Goal: Task Accomplishment & Management: Use online tool/utility

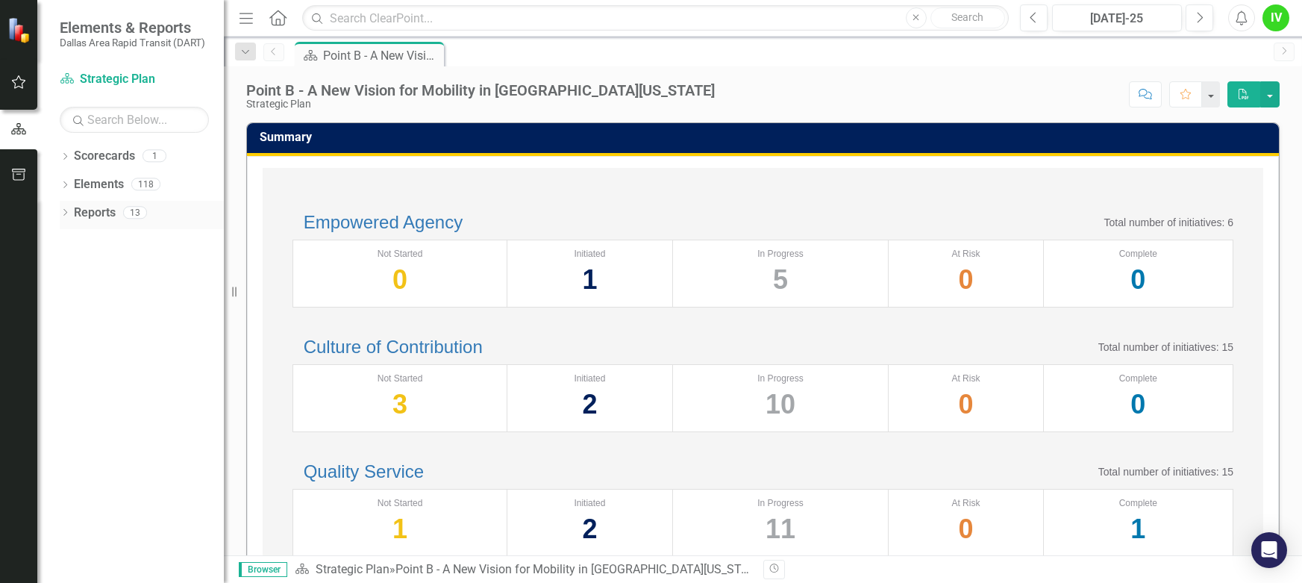
click at [63, 212] on icon "Dropdown" at bounding box center [65, 214] width 10 height 8
click at [70, 319] on icon "Dropdown" at bounding box center [71, 322] width 10 height 8
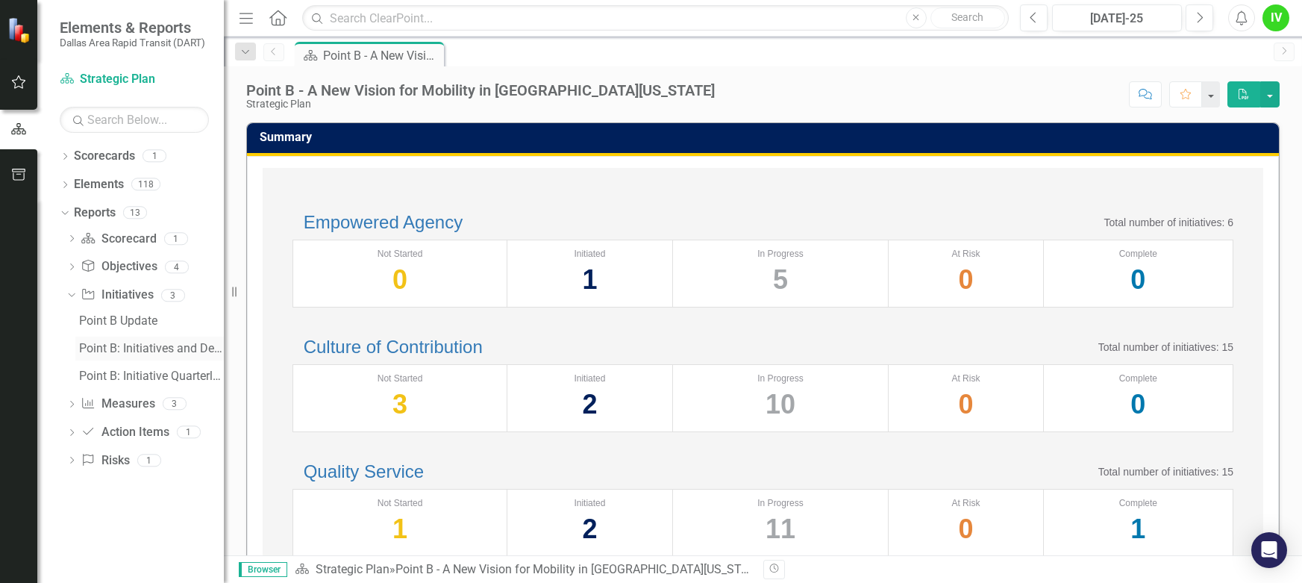
click at [128, 348] on div "Point B: Initiatives and Descriptions" at bounding box center [151, 348] width 145 height 13
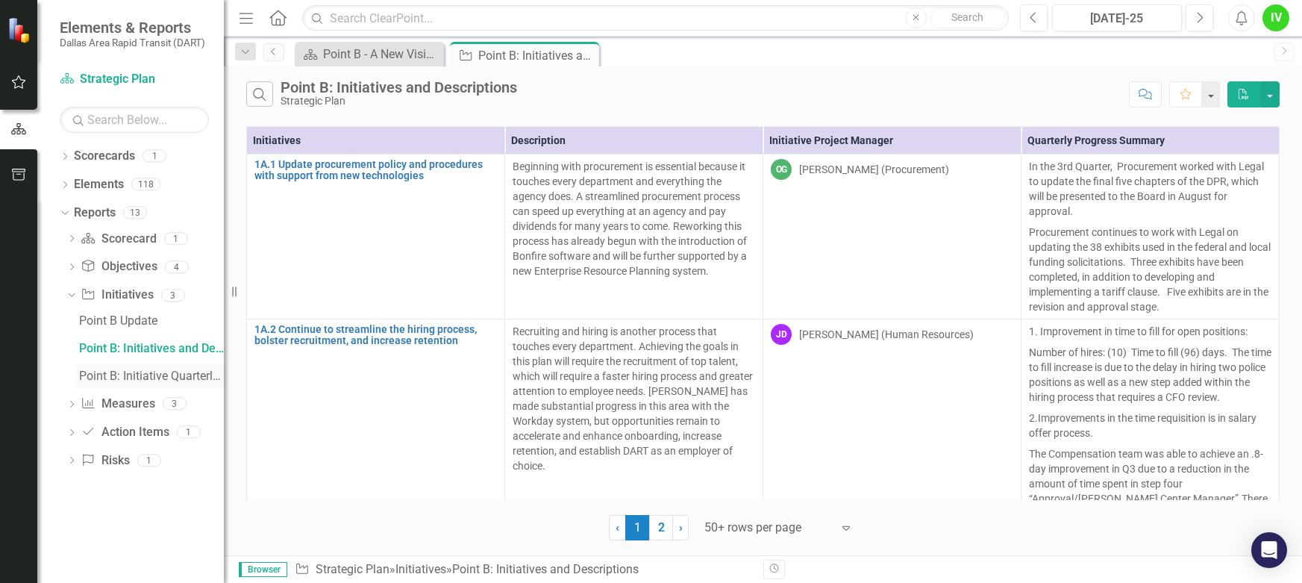
click at [138, 381] on div "Point B: Initiative Quarterly Summary by Executive Lead & PM" at bounding box center [151, 375] width 145 height 13
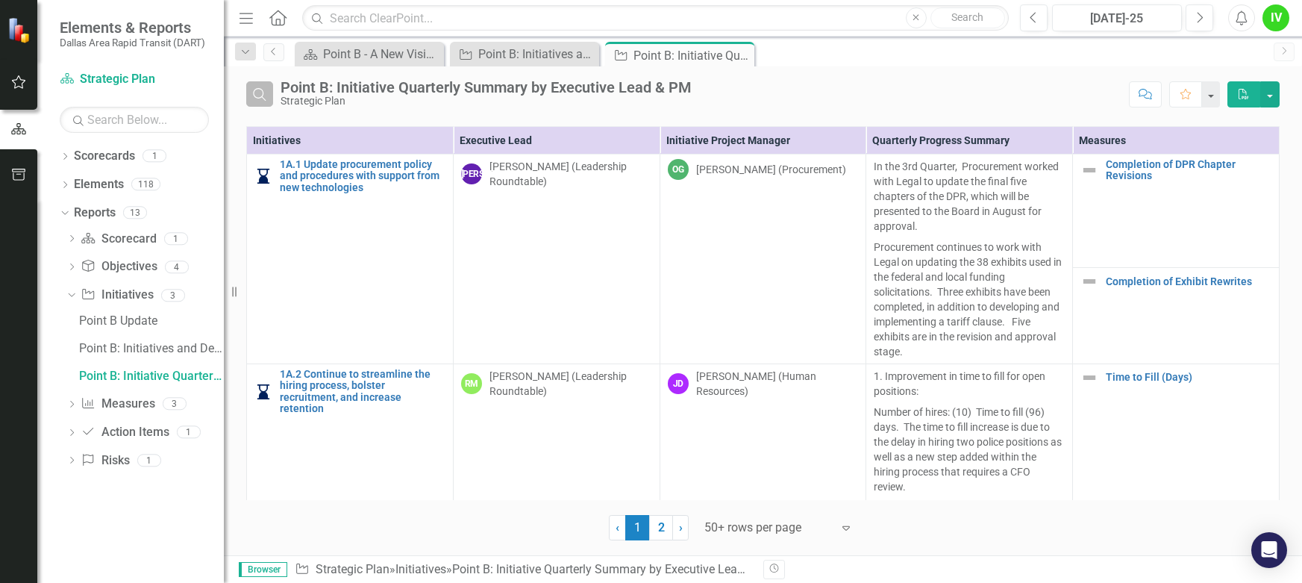
click at [251, 94] on button "Search" at bounding box center [259, 93] width 27 height 25
drag, startPoint x: 463, startPoint y: 100, endPoint x: 472, endPoint y: 101, distance: 9.0
click at [463, 100] on input "text" at bounding box center [701, 95] width 841 height 28
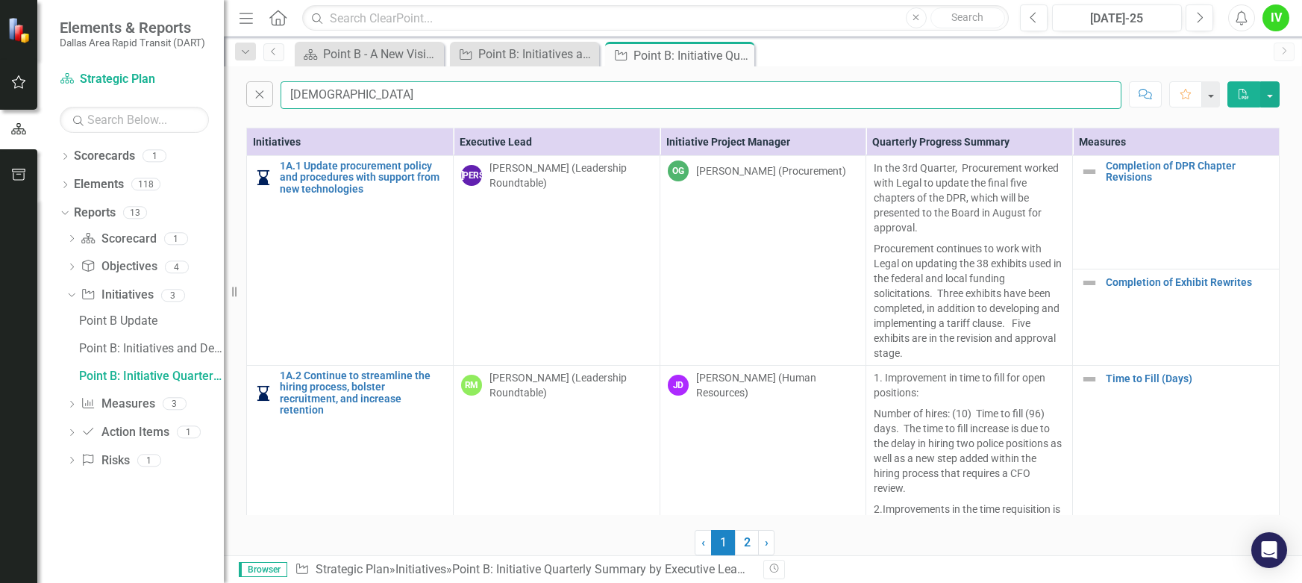
type input "[PERSON_NAME]"
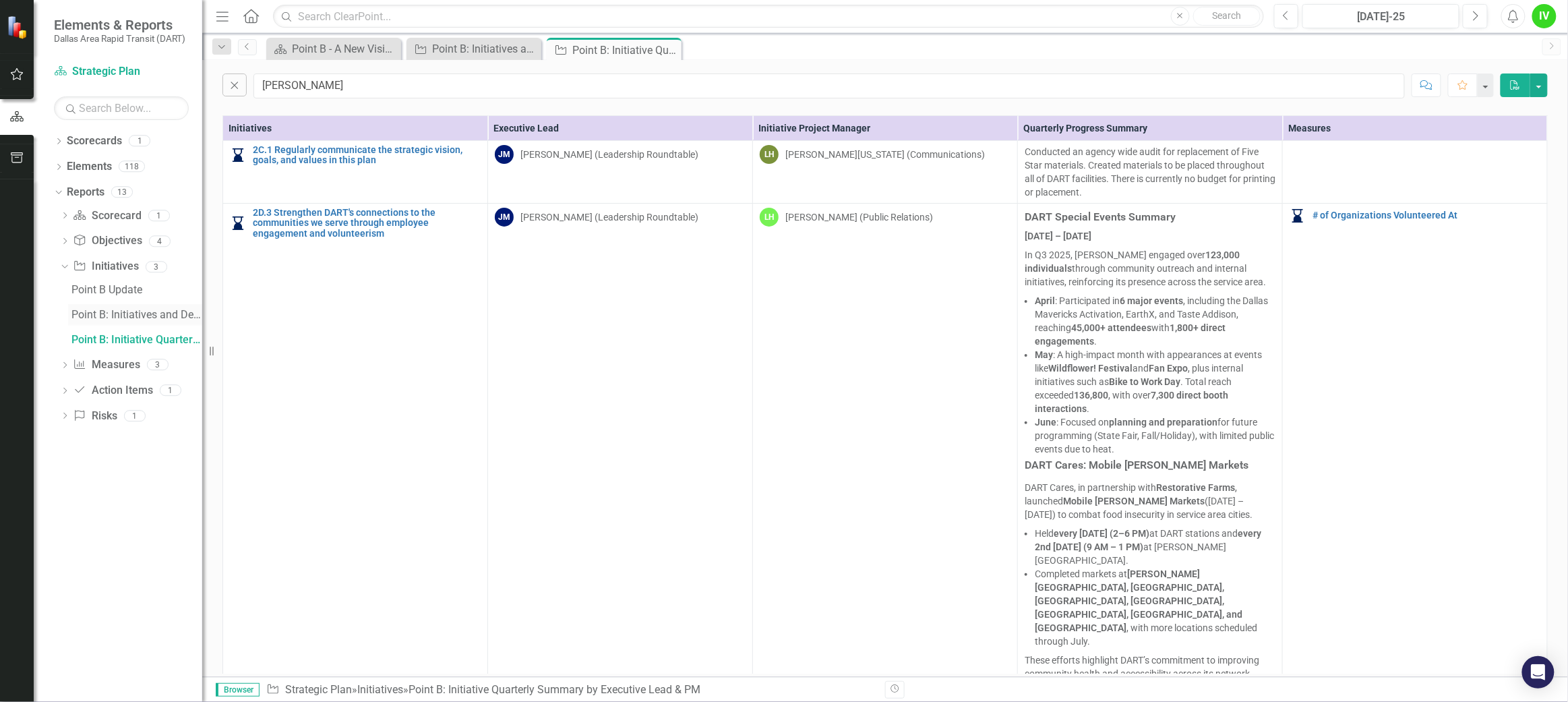
click at [166, 316] on div "Point B: Initiatives and Descriptions" at bounding box center [136, 314] width 131 height 12
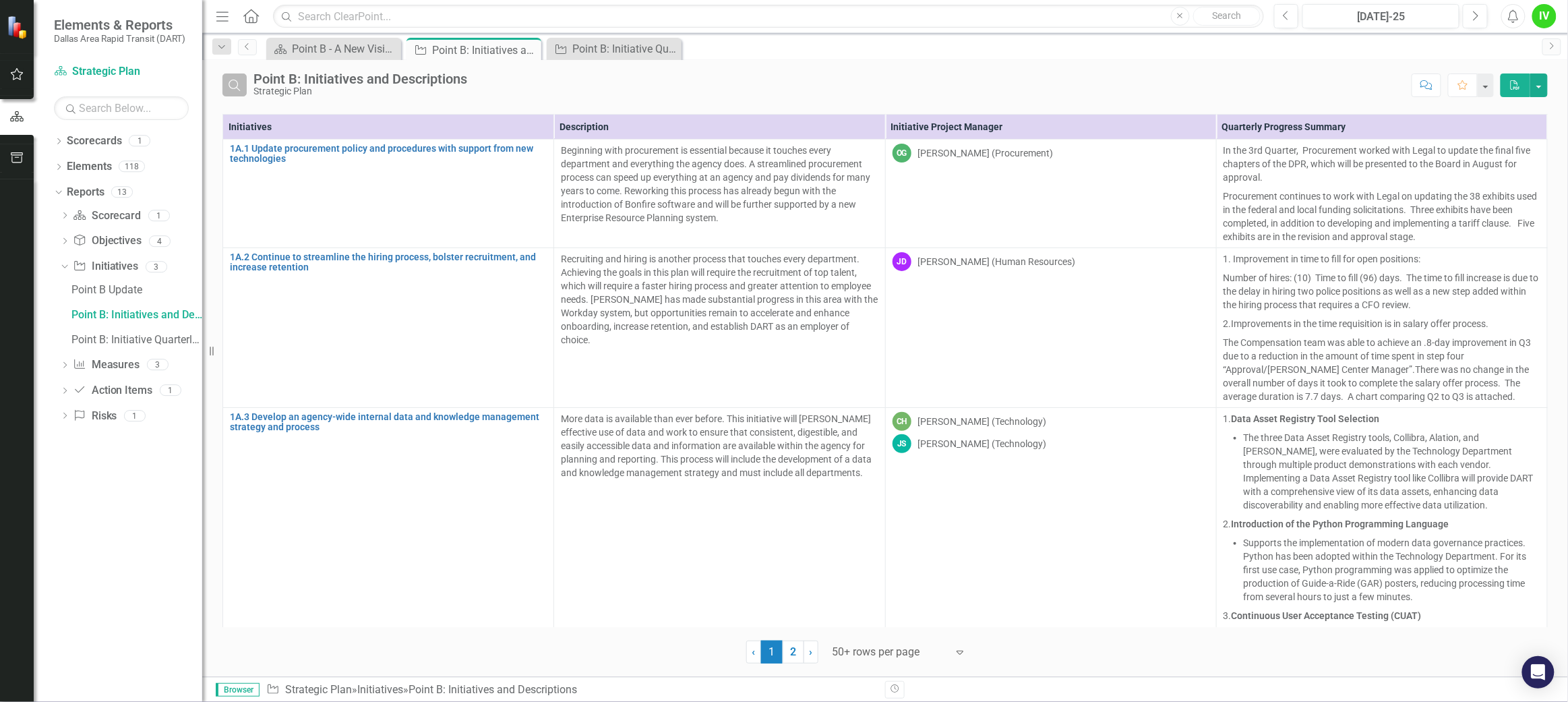
click at [233, 81] on icon "Search" at bounding box center [234, 84] width 14 height 12
click at [305, 92] on input "text" at bounding box center [829, 86] width 1152 height 25
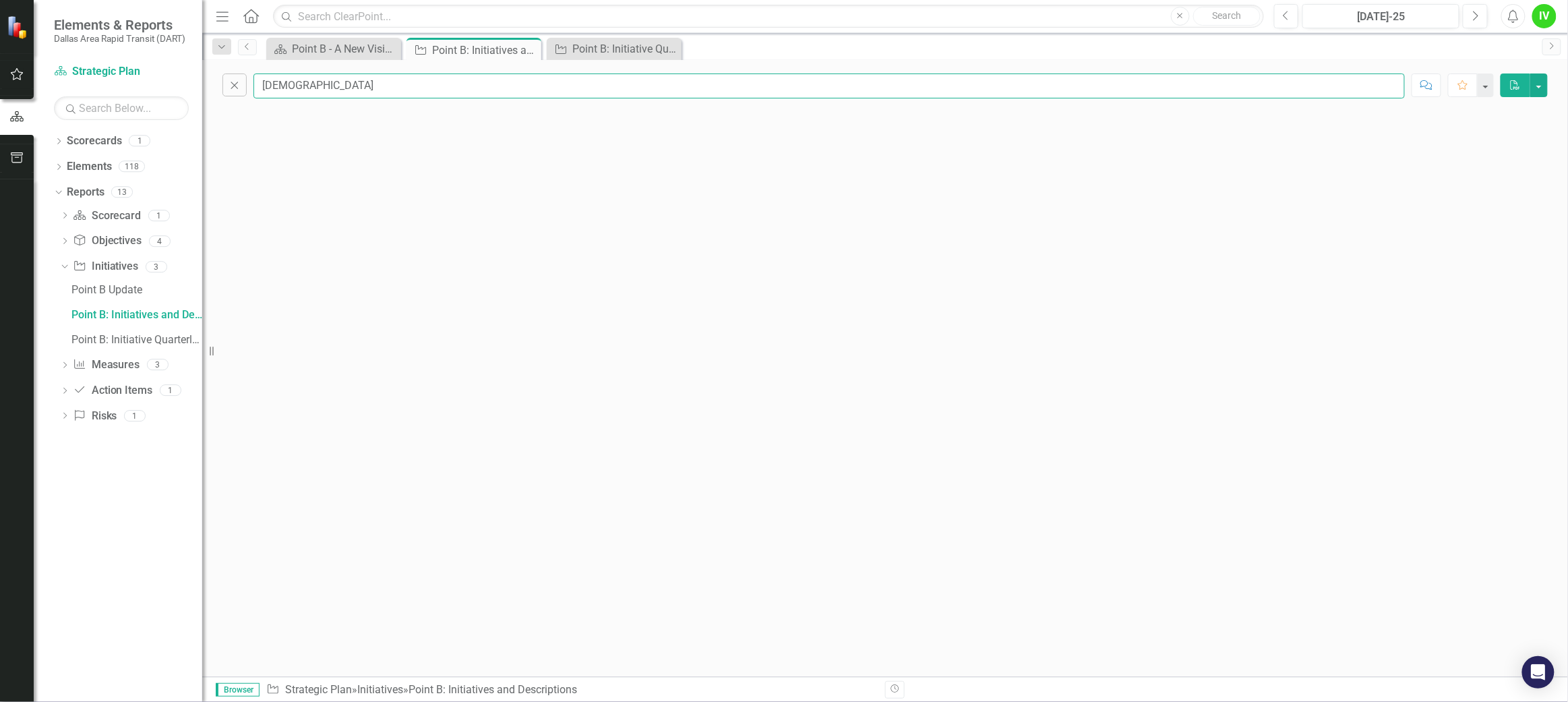
type input "[PERSON_NAME]"
click at [917, 289] on div "Close [PERSON_NAME] Comment Favorite PDF" at bounding box center [885, 368] width 1366 height 617
click at [333, 50] on div "Point B - A New Vision for Mobility in [GEOGRAPHIC_DATA][US_STATE]" at bounding box center [336, 49] width 89 height 17
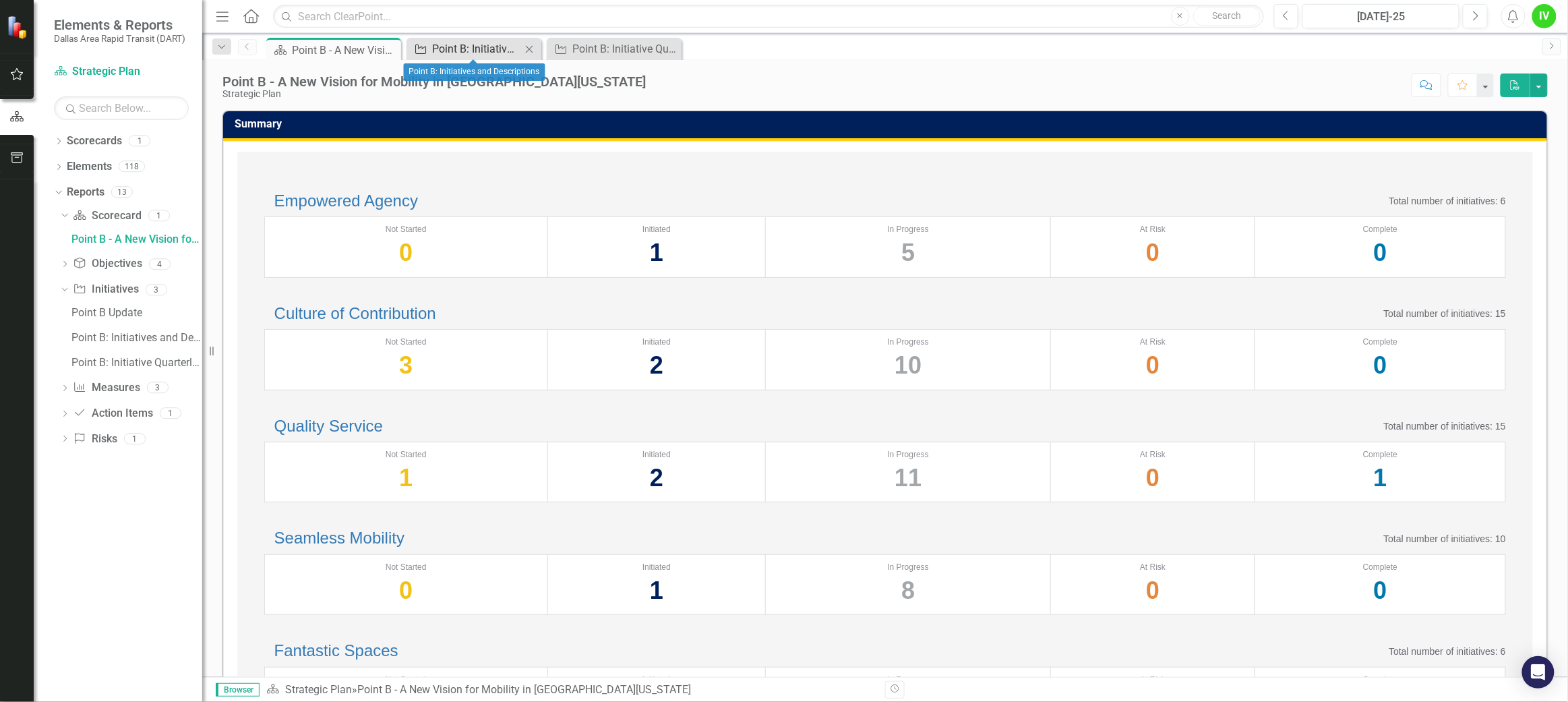
click at [445, 44] on div "Point B: Initiatives and Descriptions" at bounding box center [476, 49] width 89 height 17
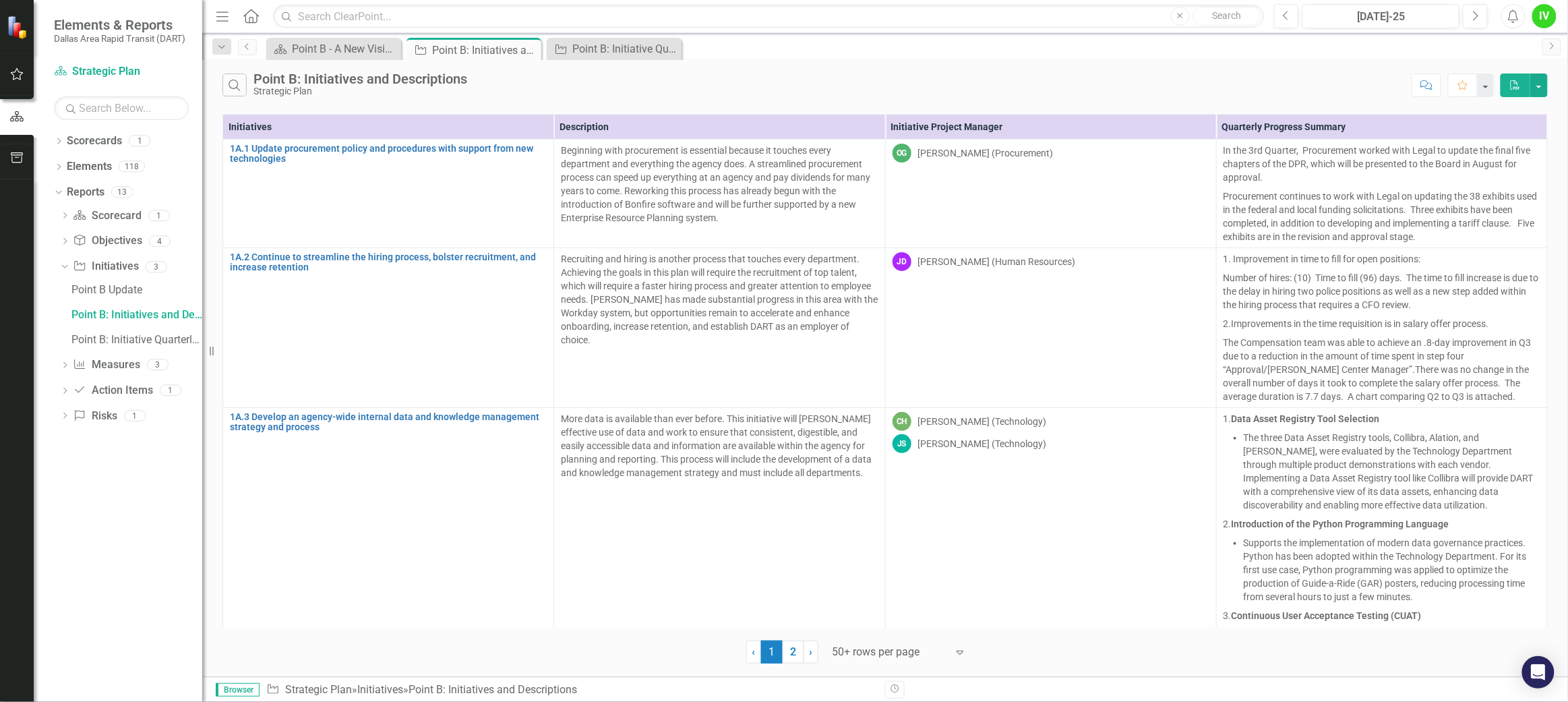
click at [593, 36] on div "Dropdown Search Scorecard Point B - A New Vision for Mobility in [GEOGRAPHIC_DA…" at bounding box center [885, 47] width 1366 height 27
click at [593, 44] on div "Point B: Initiative Quarterly Summary by Executive Lead & PM" at bounding box center [617, 49] width 89 height 17
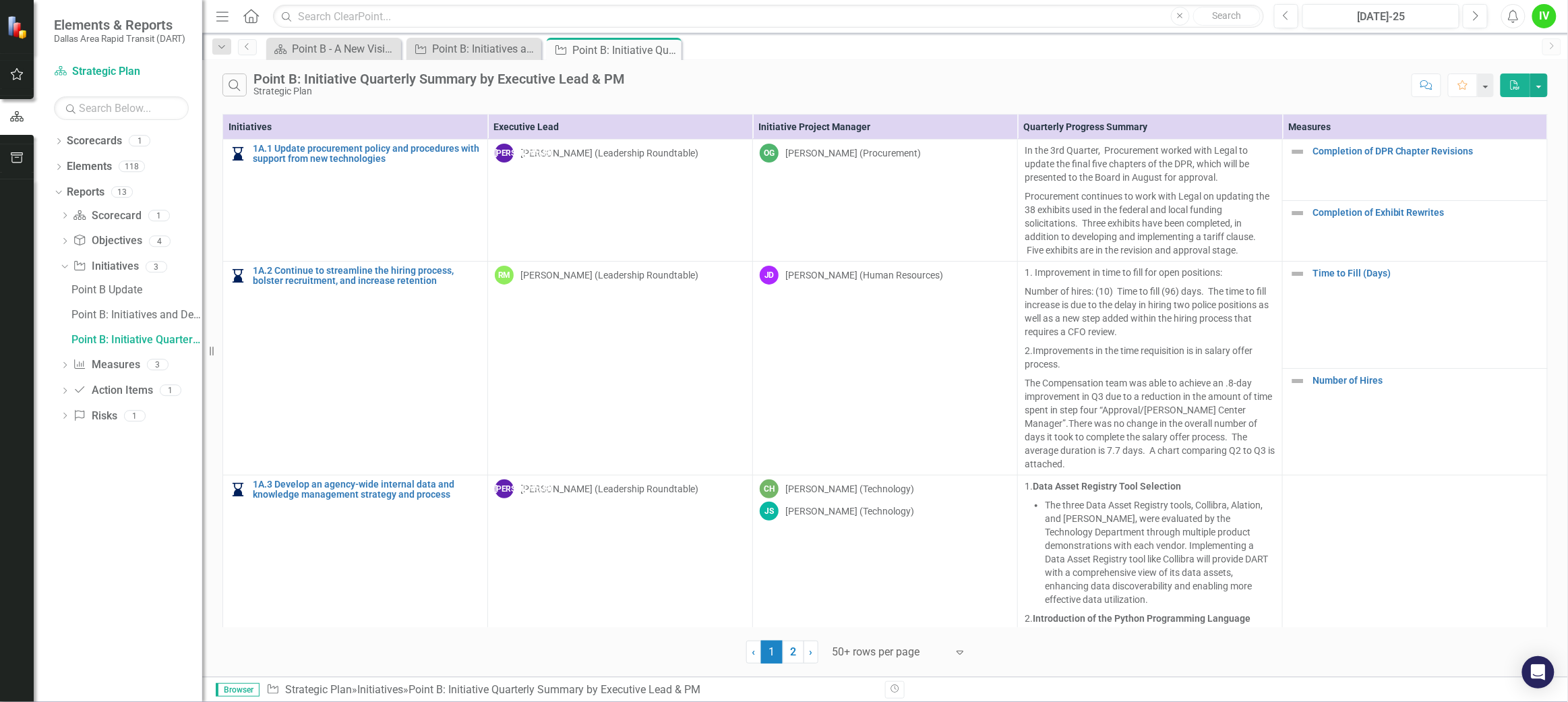
click at [897, 526] on div at bounding box center [890, 652] width 115 height 18
click at [890, 526] on div "Display All Rows" at bounding box center [902, 629] width 126 height 15
click at [228, 90] on button "Search" at bounding box center [234, 84] width 24 height 23
click at [316, 93] on input "text" at bounding box center [829, 86] width 1152 height 25
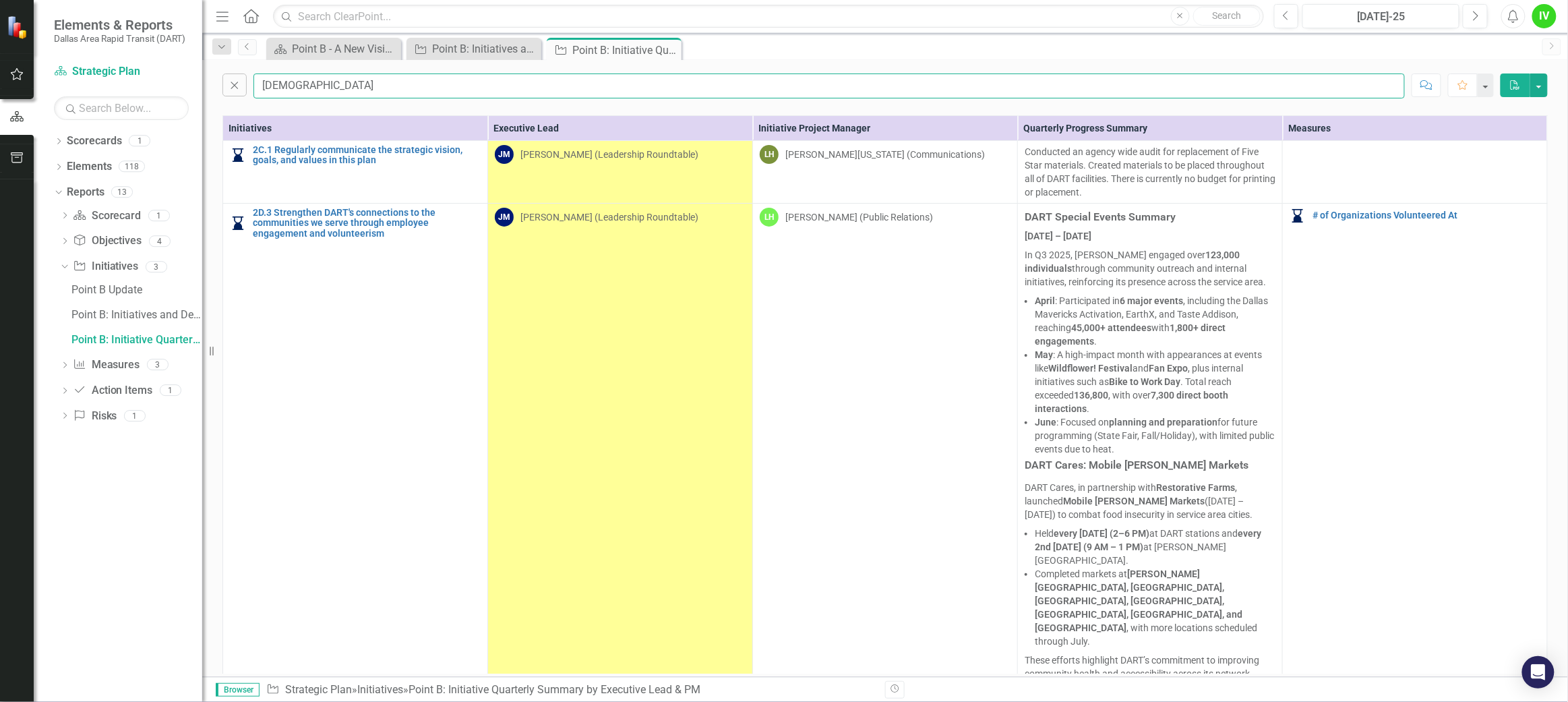
type input "[DEMOGRAPHIC_DATA]"
click at [912, 491] on td "LH [PERSON_NAME] (Public Relations)" at bounding box center [885, 444] width 265 height 482
click at [66, 362] on icon "Dropdown" at bounding box center [64, 366] width 9 height 7
click at [87, 317] on div "Measures" at bounding box center [136, 315] width 131 height 12
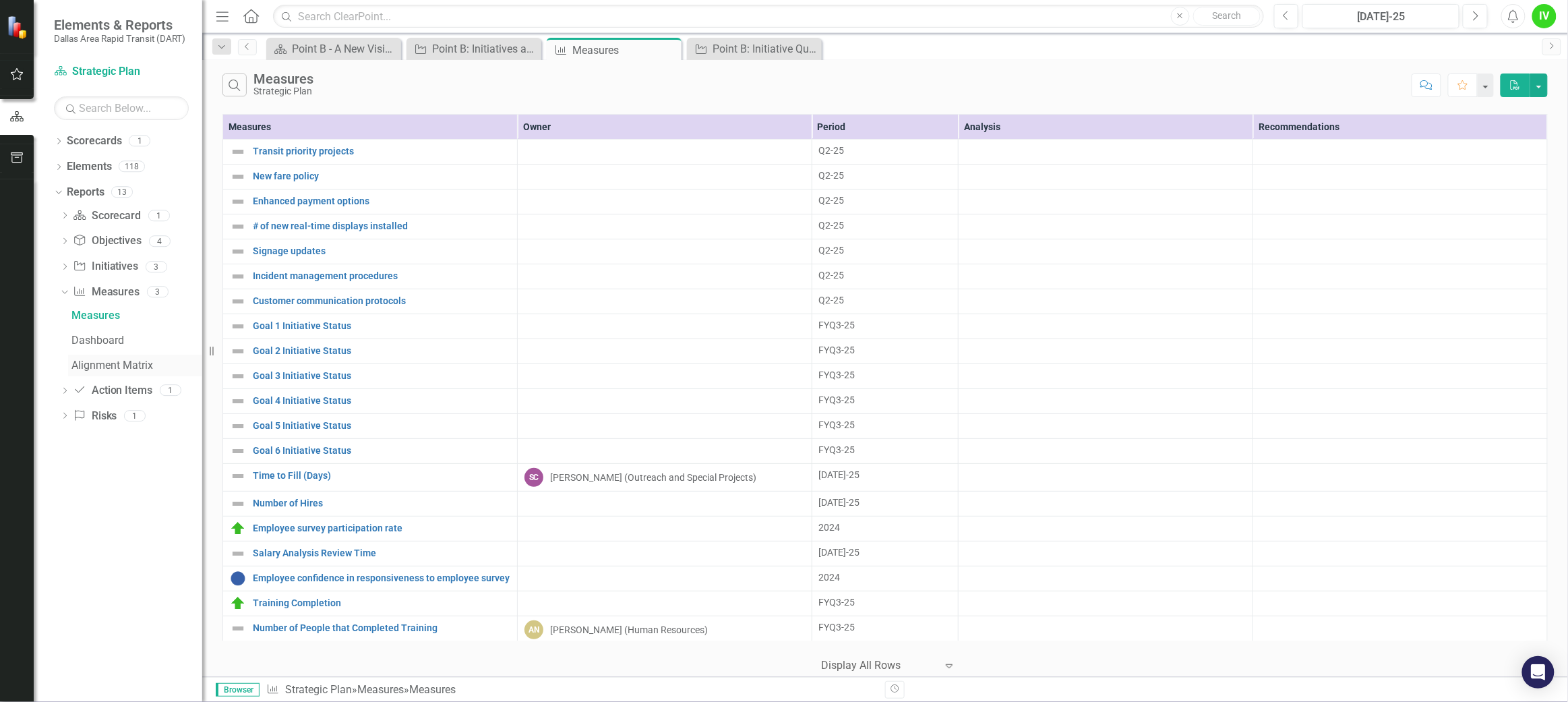
click at [84, 360] on div "Alignment Matrix" at bounding box center [136, 365] width 131 height 12
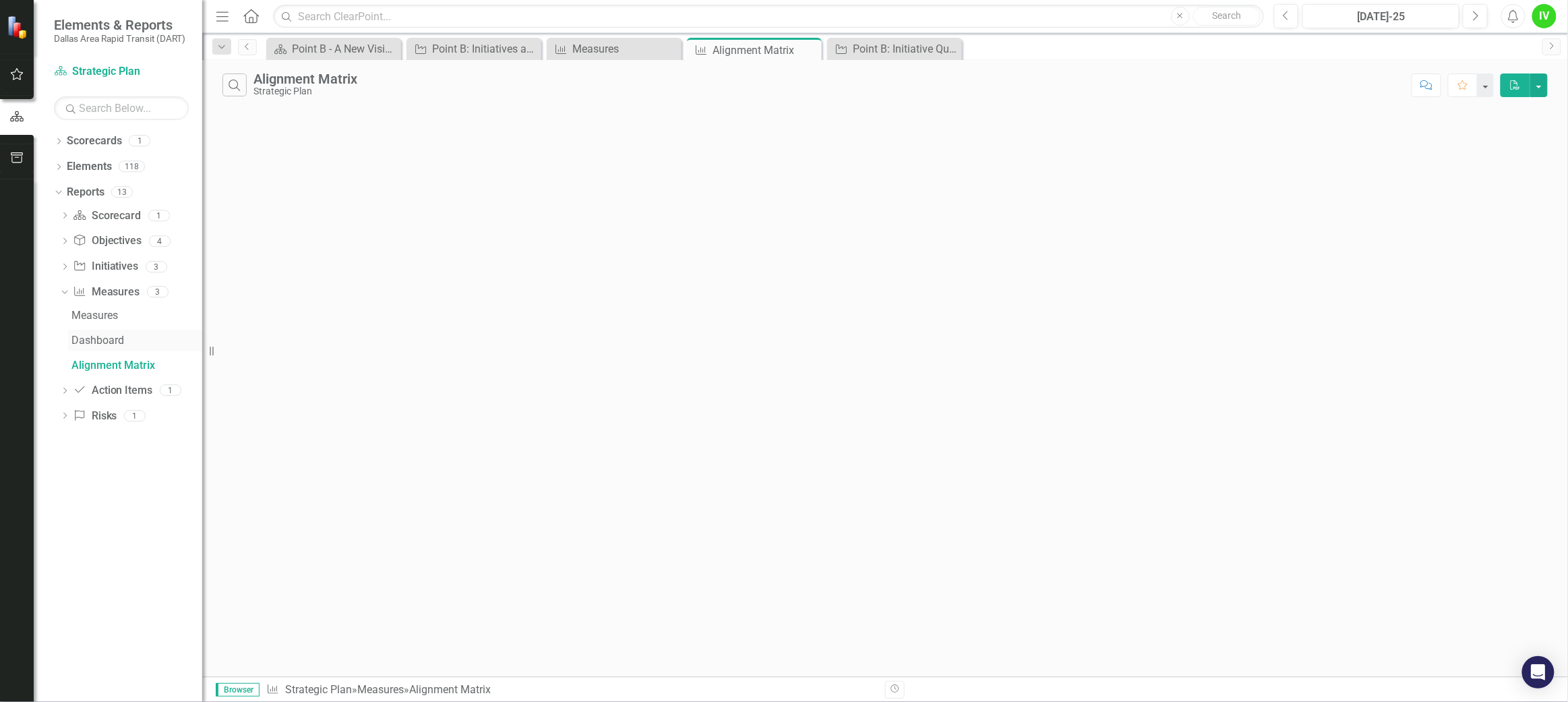
click at [85, 336] on div "Dashboard" at bounding box center [136, 340] width 131 height 12
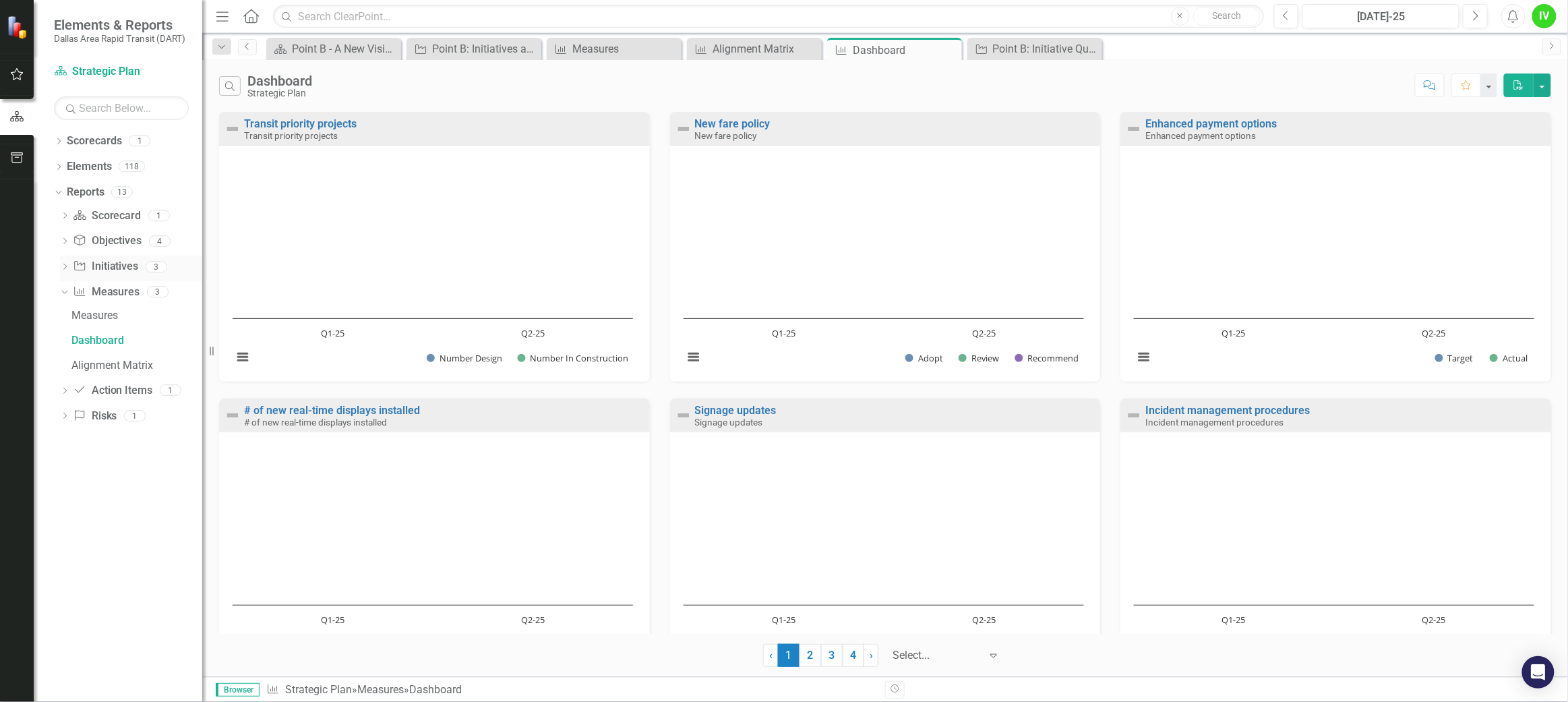
click at [65, 263] on div "Dropdown" at bounding box center [64, 268] width 9 height 12
click at [81, 312] on div "Point B: Initiatives and Descriptions" at bounding box center [136, 314] width 131 height 12
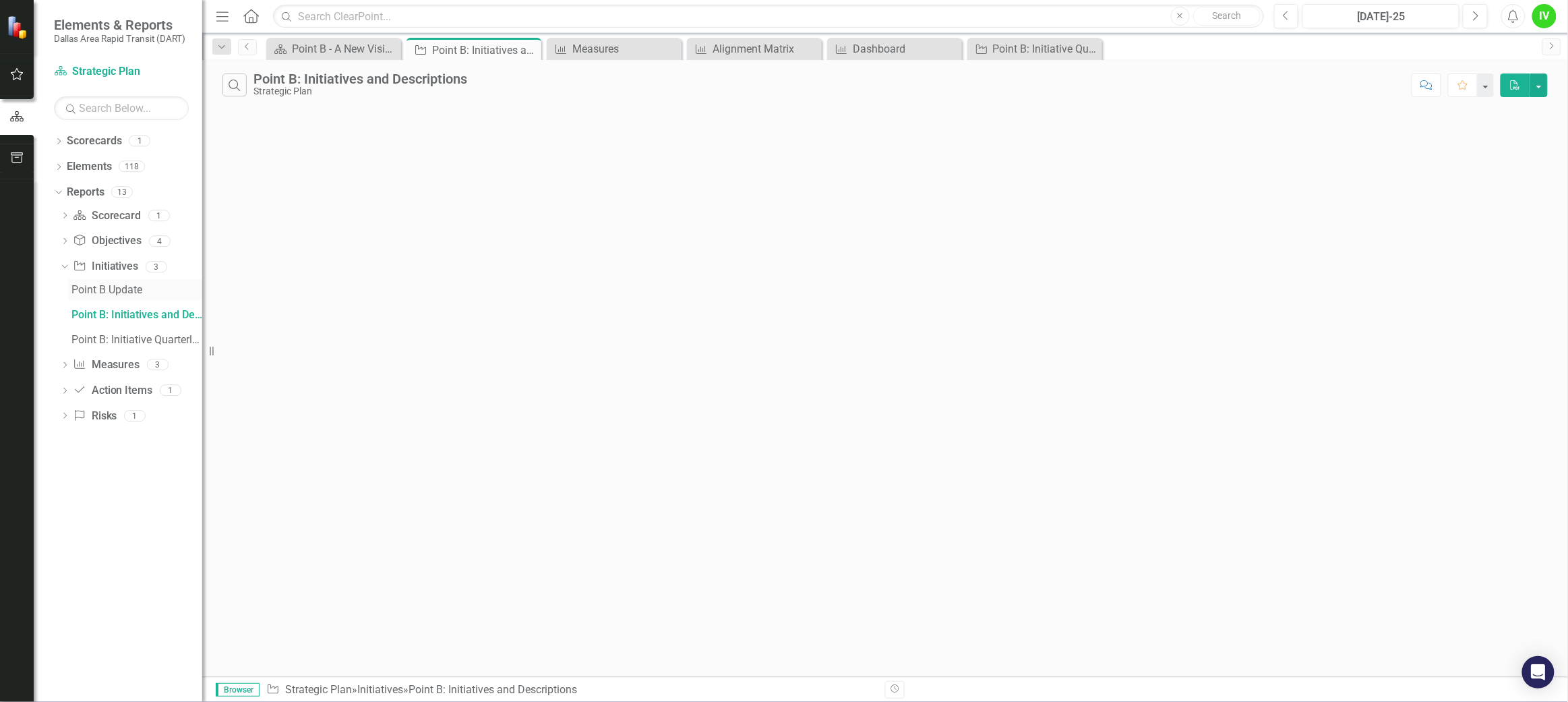
click at [100, 293] on div "Point B Update" at bounding box center [136, 289] width 131 height 12
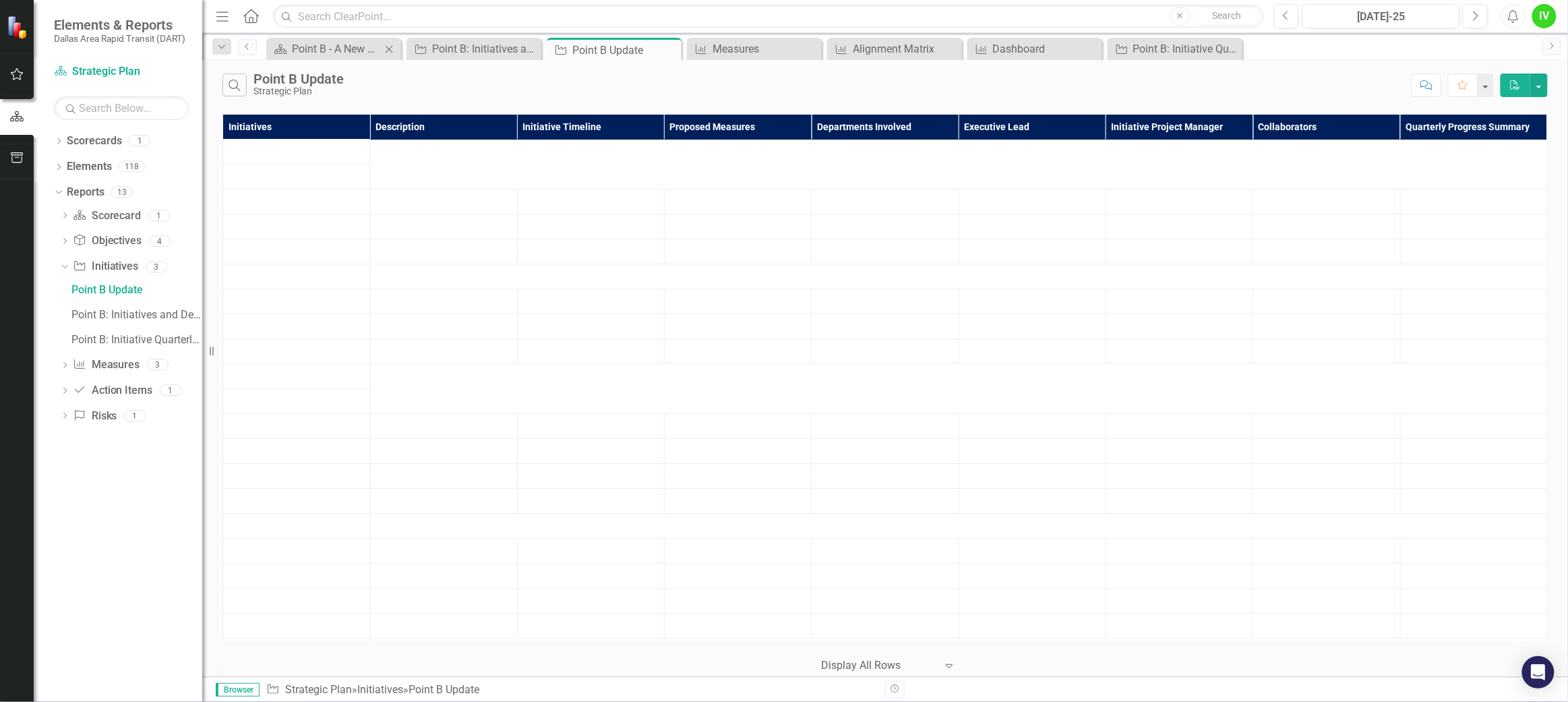
click at [384, 47] on icon "Close" at bounding box center [388, 50] width 14 height 11
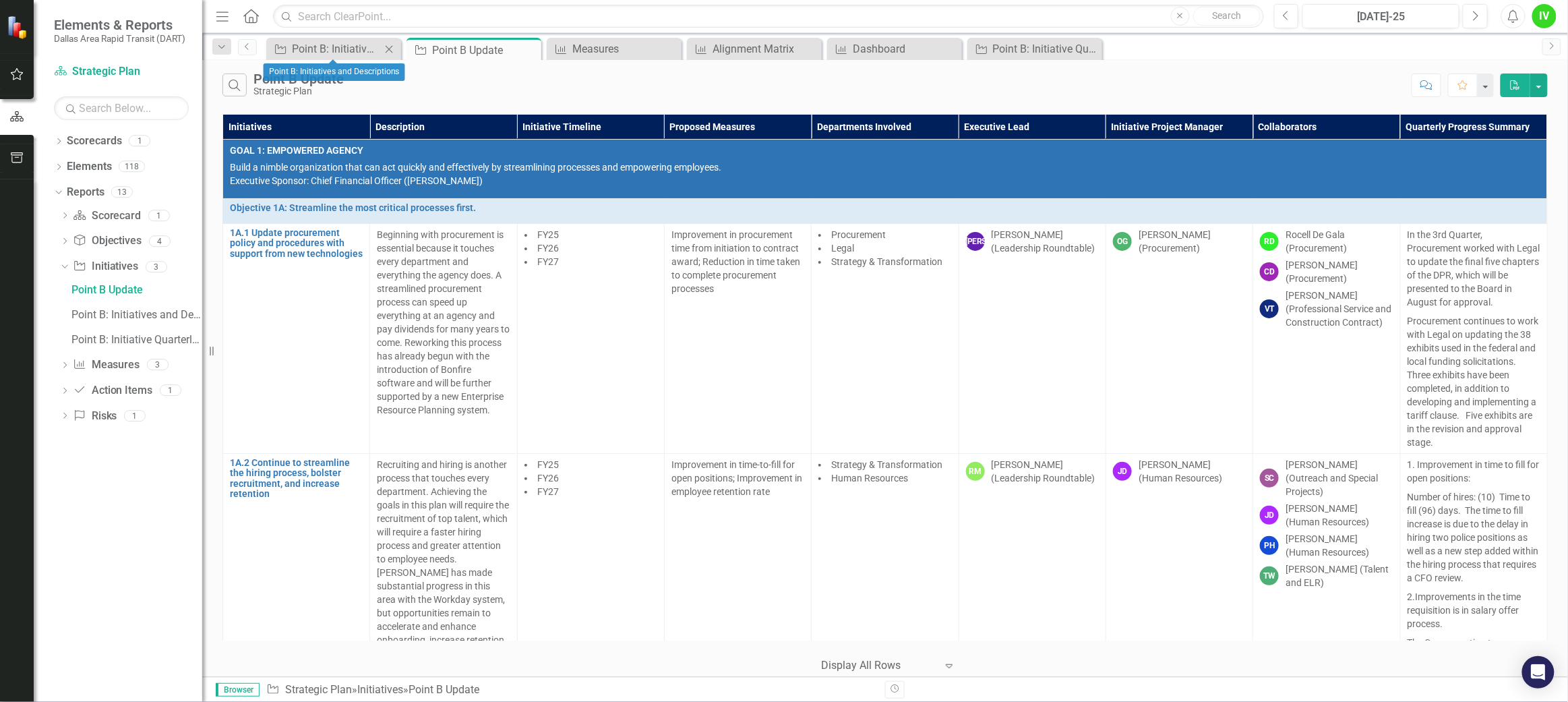
click at [386, 47] on icon "Close" at bounding box center [388, 50] width 14 height 11
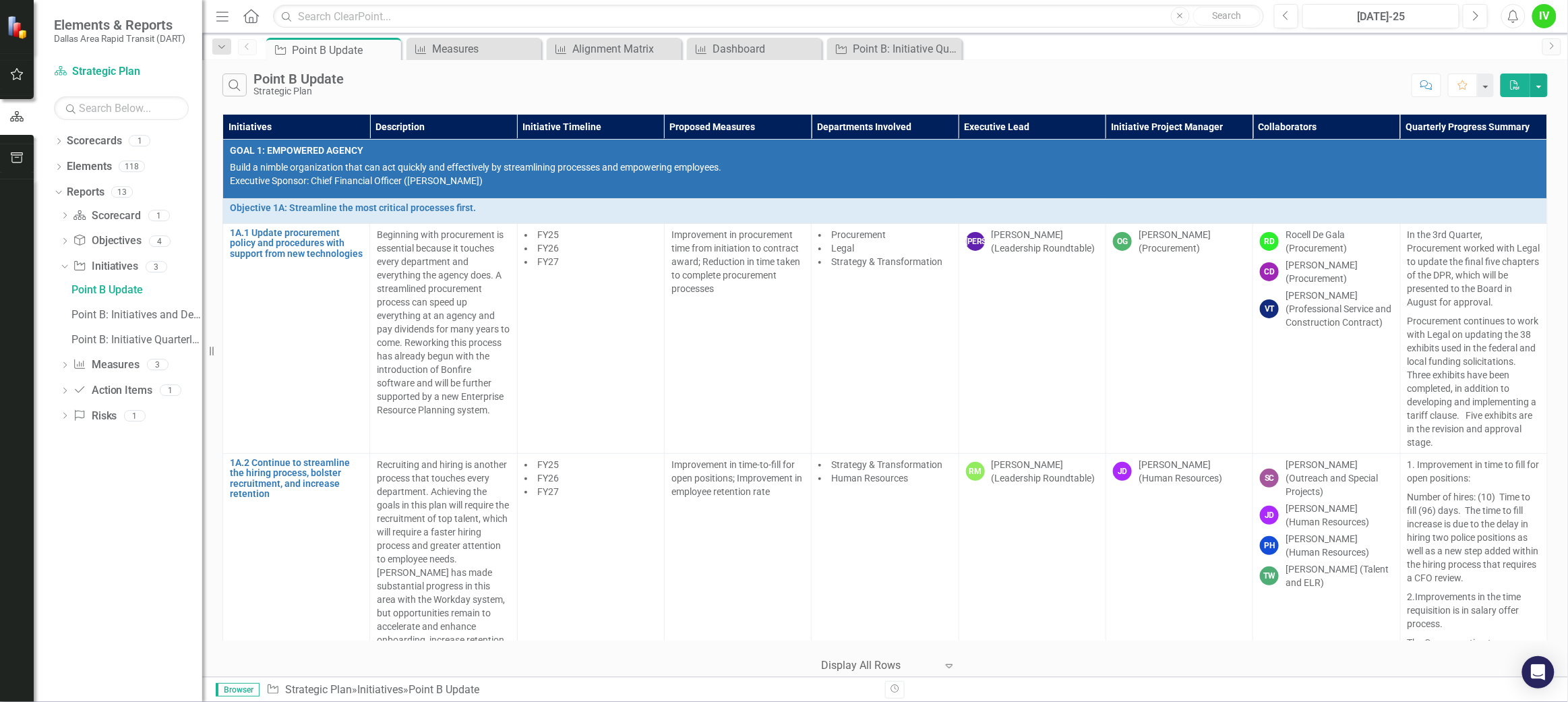
click at [0, 0] on icon at bounding box center [0, 0] width 0 height 0
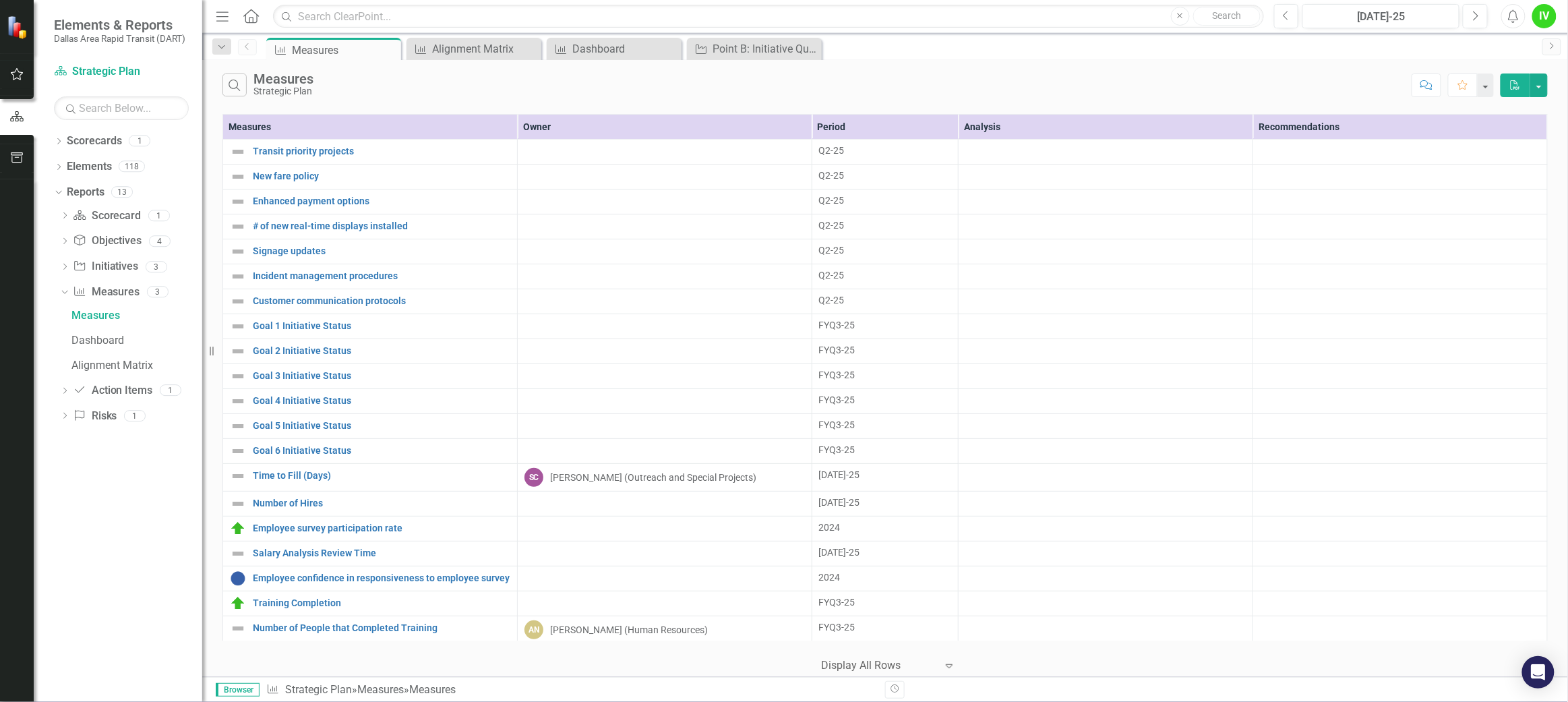
click at [0, 0] on icon at bounding box center [0, 0] width 0 height 0
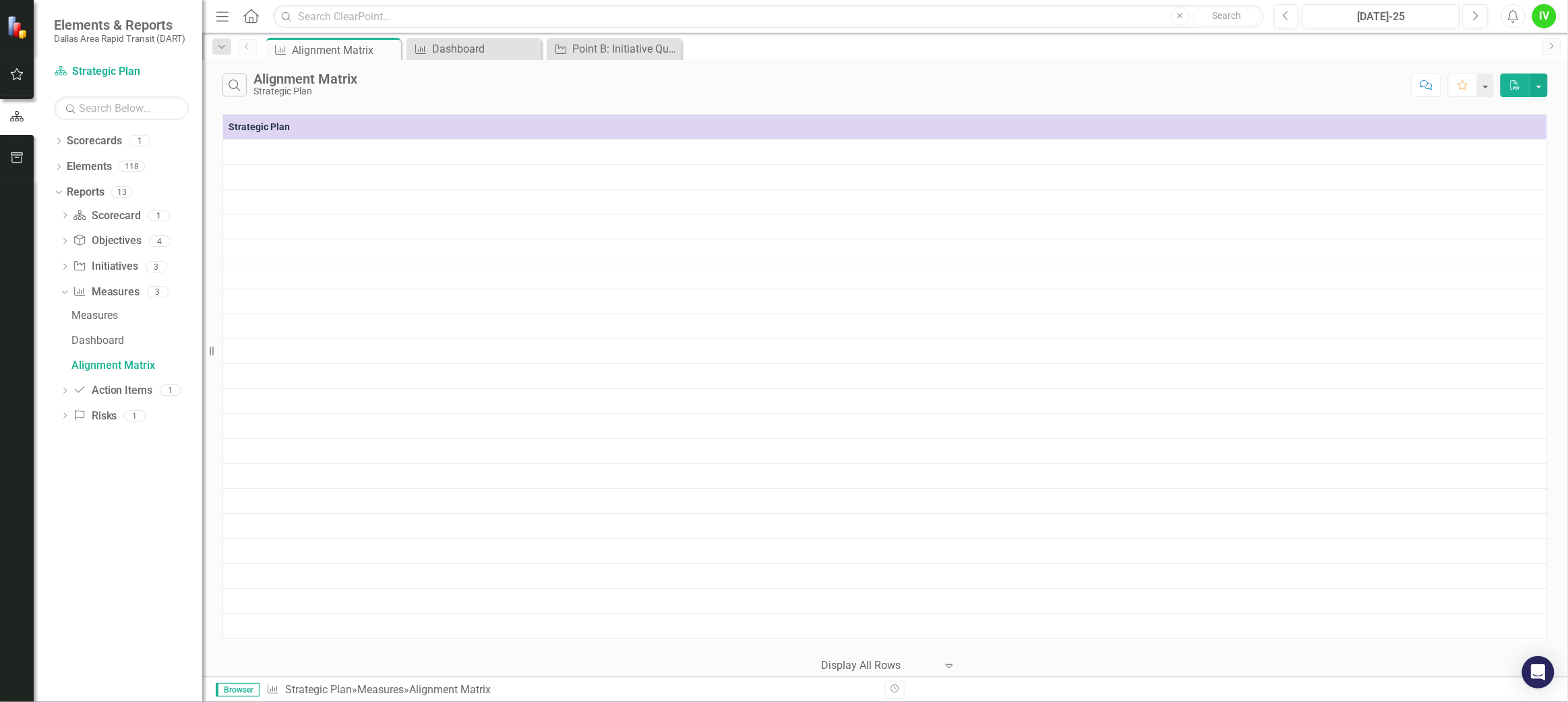
click at [0, 0] on icon at bounding box center [0, 0] width 0 height 0
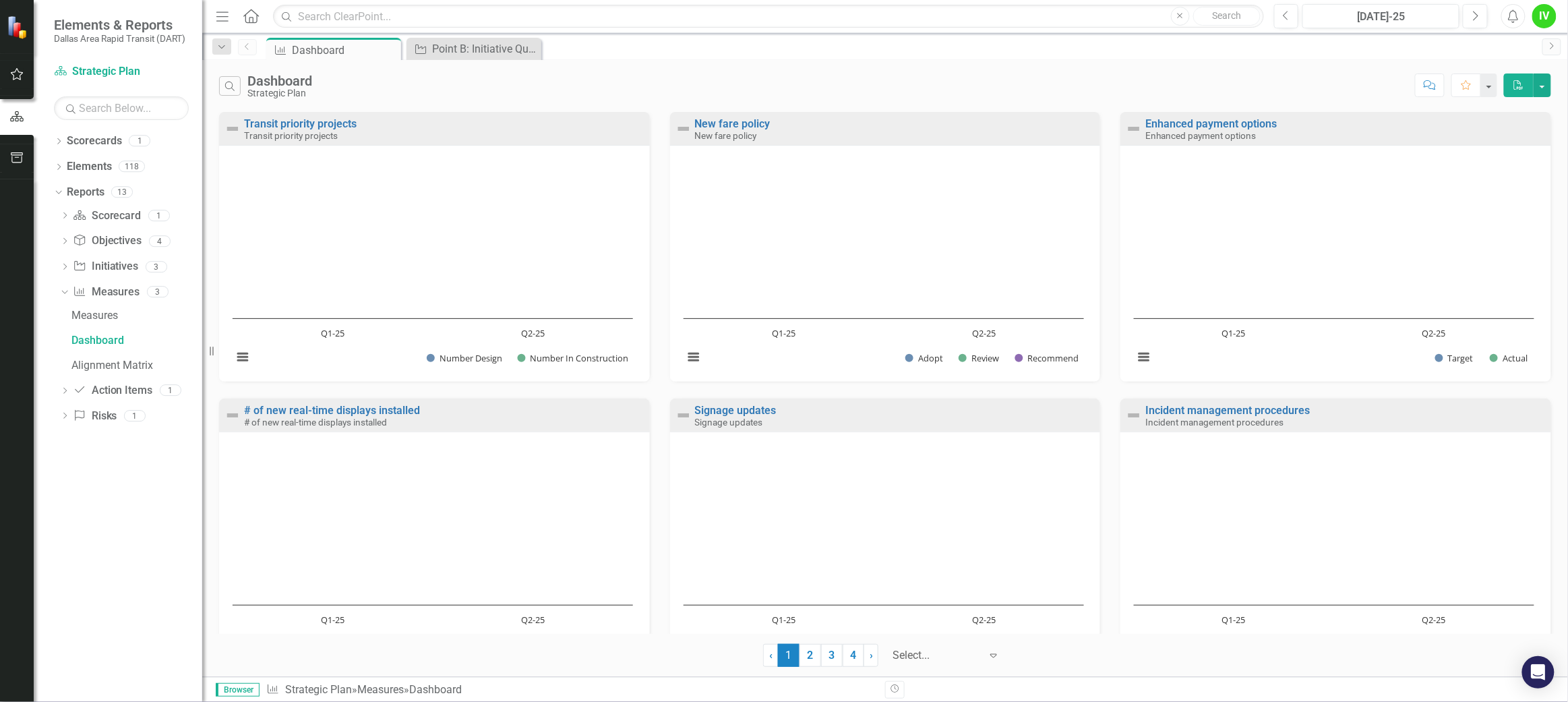
click at [0, 0] on icon at bounding box center [0, 0] width 0 height 0
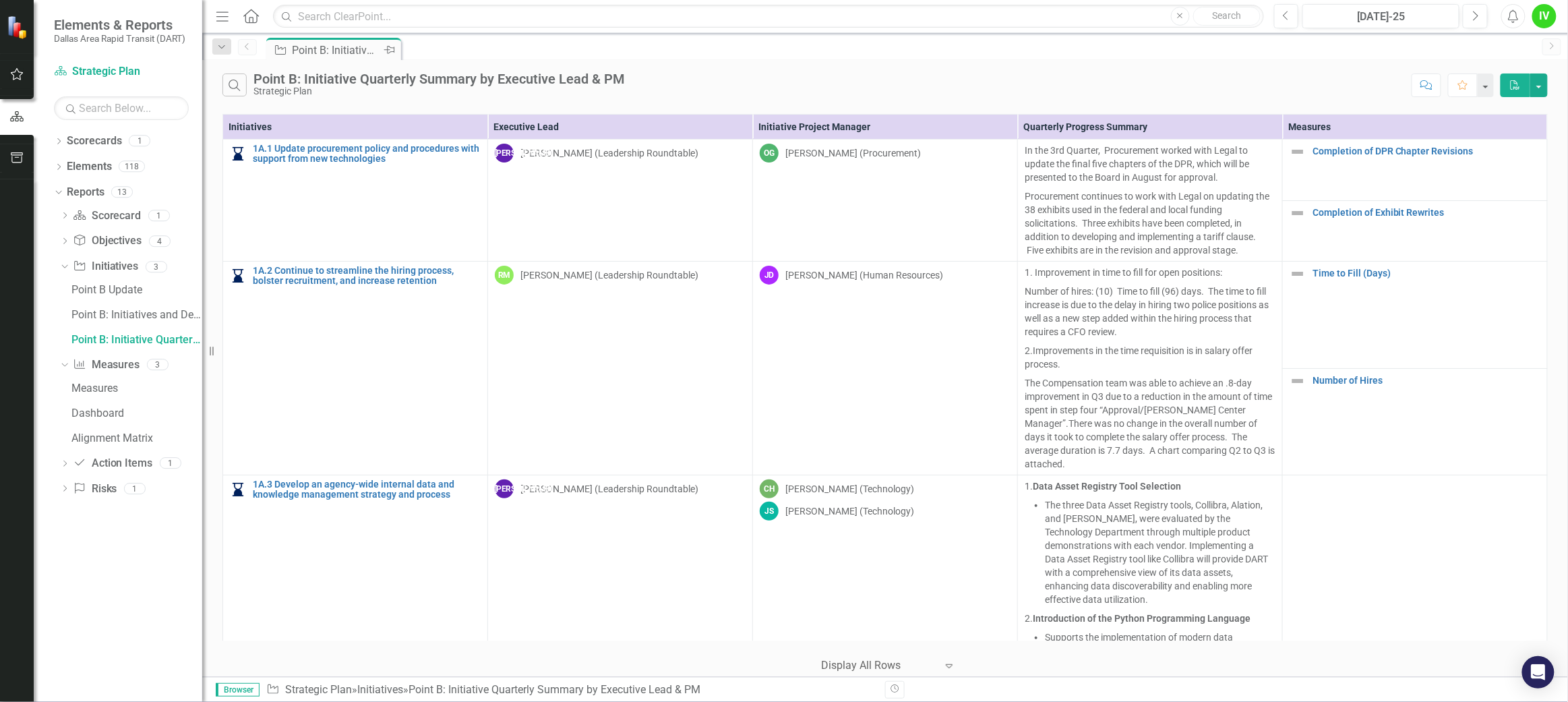
click at [386, 47] on icon "Pin" at bounding box center [389, 50] width 11 height 14
click at [58, 160] on div "Dropdown Elements 118" at bounding box center [128, 168] width 148 height 25
click at [63, 165] on div "Dropdown Elements 118" at bounding box center [128, 168] width 148 height 25
click at [62, 165] on icon "Dropdown" at bounding box center [59, 168] width 9 height 7
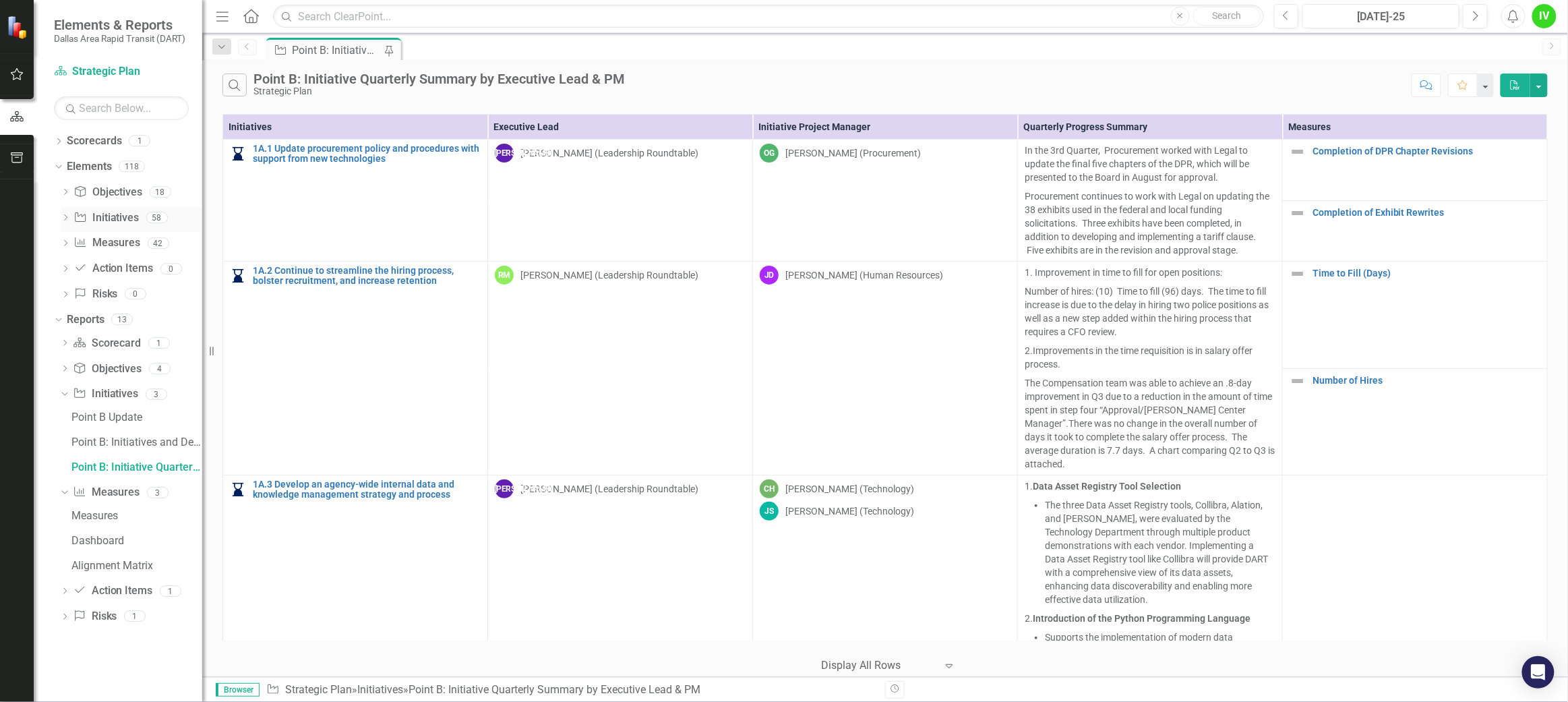
click at [65, 211] on div "Dropdown Initiative Initiatives 58" at bounding box center [131, 220] width 142 height 25
click at [62, 214] on div "Dropdown" at bounding box center [65, 220] width 9 height 12
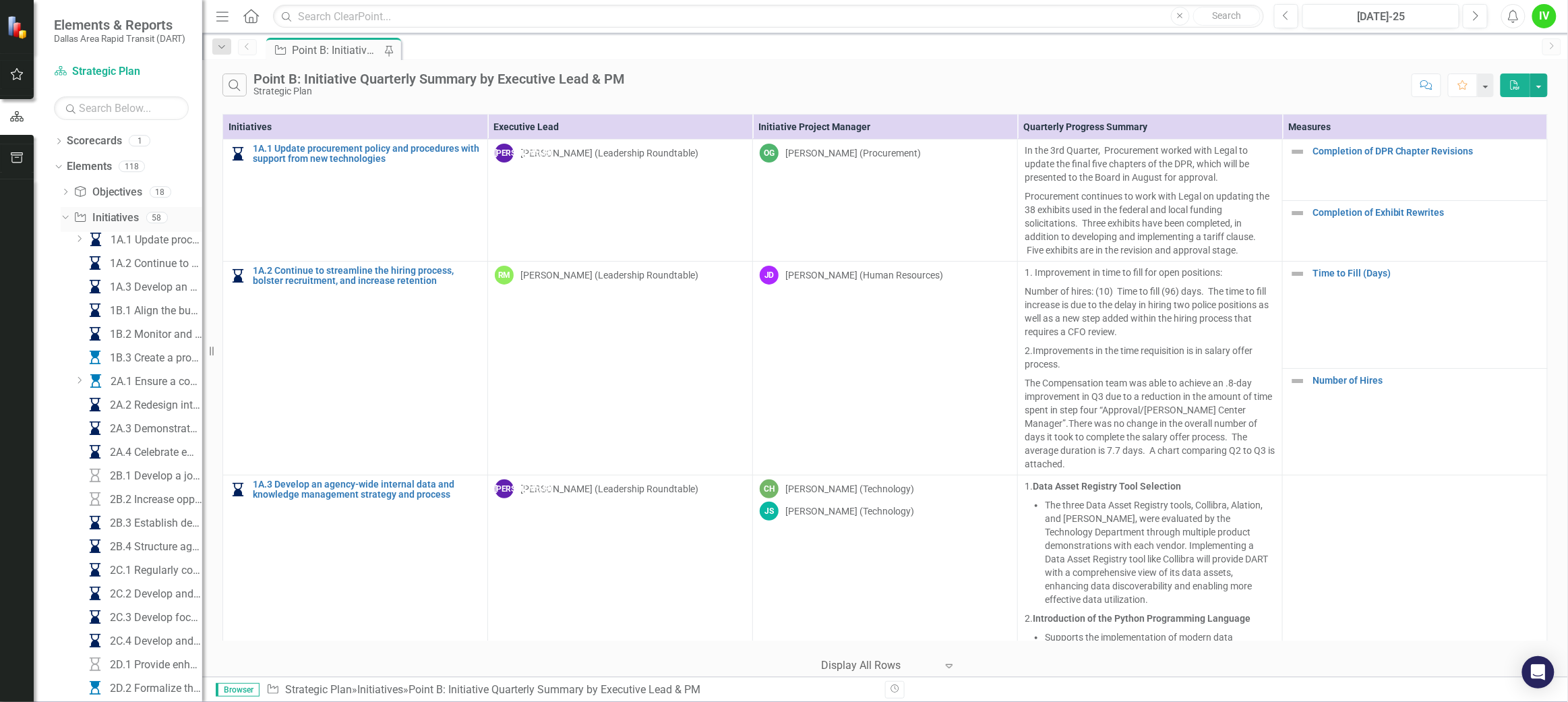
click at [62, 214] on icon "Dropdown" at bounding box center [63, 217] width 7 height 9
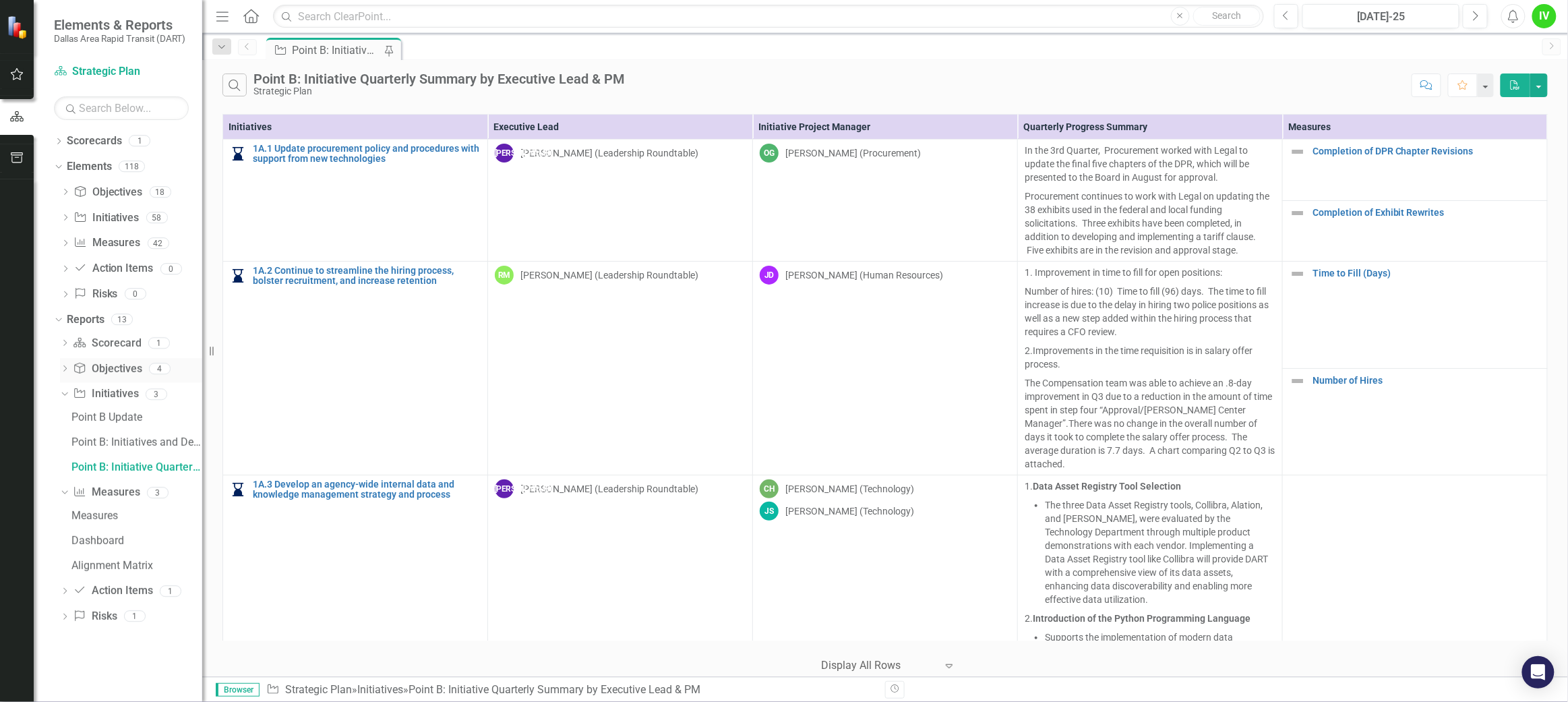
click at [62, 362] on div "Dropdown Objective Objectives 4" at bounding box center [130, 370] width 142 height 25
click at [62, 368] on icon "Dropdown" at bounding box center [64, 370] width 9 height 7
click at [68, 367] on div "Dropdown" at bounding box center [62, 368] width 12 height 9
click at [65, 390] on div "Dropdown" at bounding box center [64, 396] width 9 height 12
click at [55, 489] on div "Dropdown Scorecard Scorecard 1 Point B - A New Vision for Mobility in [GEOGRAPH…" at bounding box center [128, 445] width 148 height 226
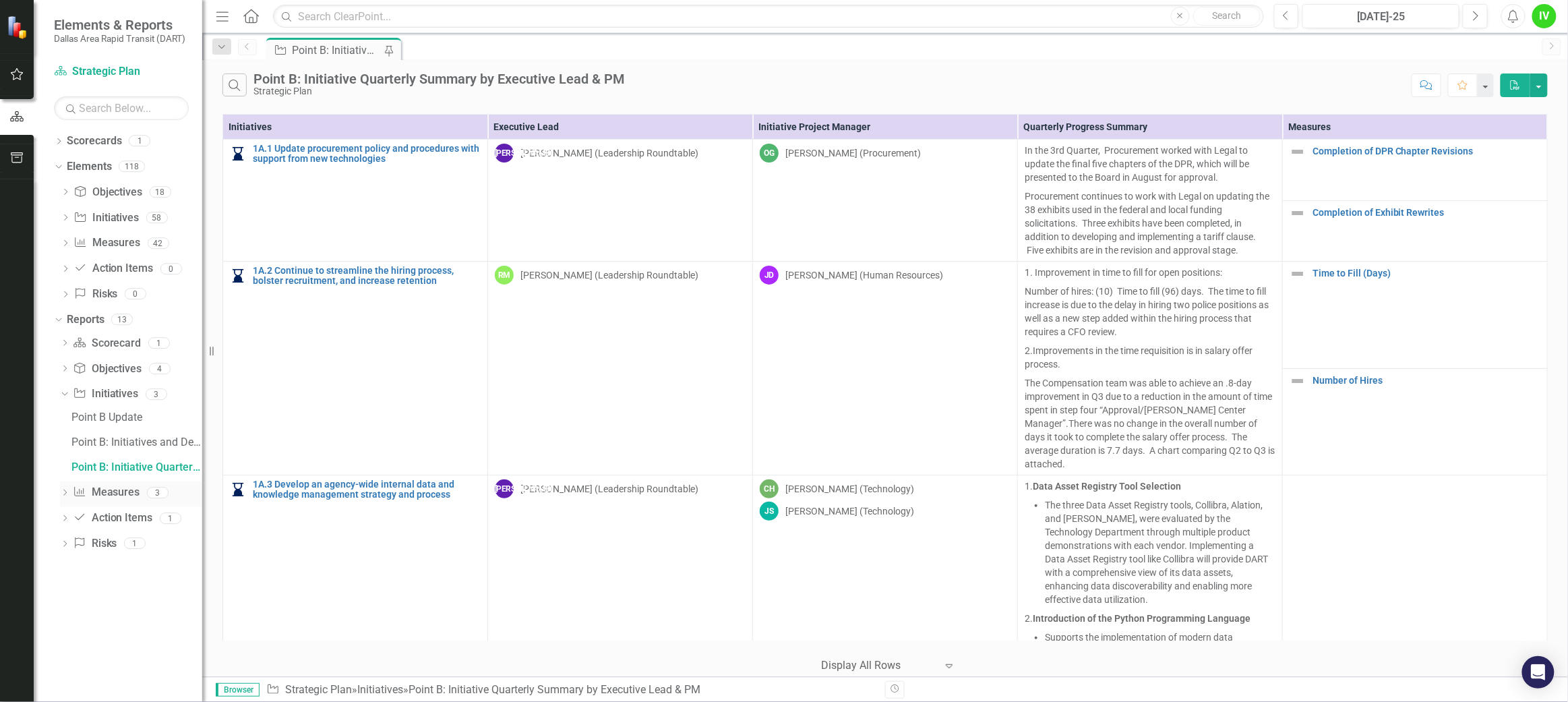
click at [66, 491] on icon "Dropdown" at bounding box center [64, 494] width 9 height 7
click at [65, 519] on icon at bounding box center [65, 518] width 4 height 6
click at [65, 494] on icon "Dropdown" at bounding box center [64, 495] width 9 height 7
click at [70, 389] on div "Dropdown Initiative Initiatives 3" at bounding box center [130, 396] width 142 height 25
click at [60, 392] on icon "Dropdown" at bounding box center [64, 396] width 9 height 7
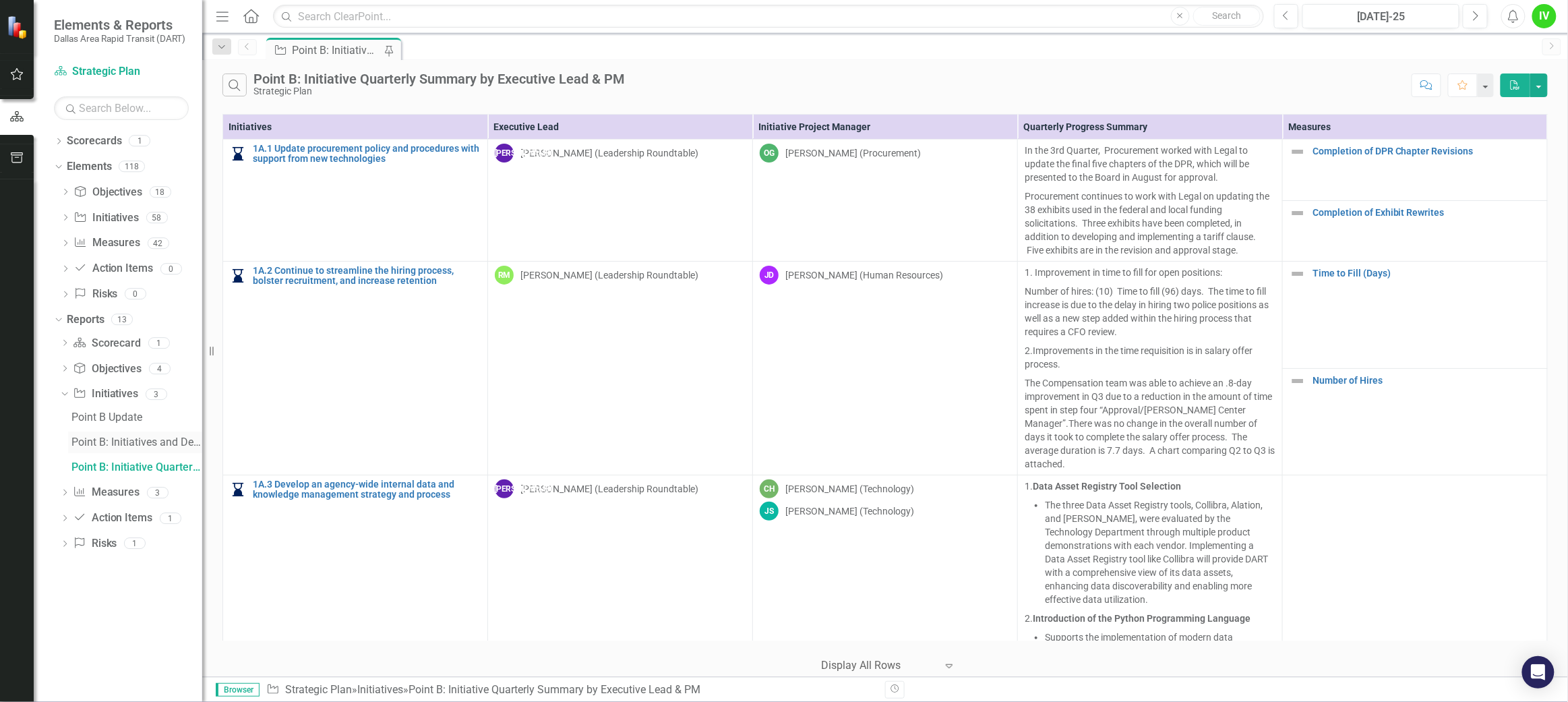
click at [124, 437] on div "Point B: Initiatives and Descriptions" at bounding box center [136, 442] width 131 height 12
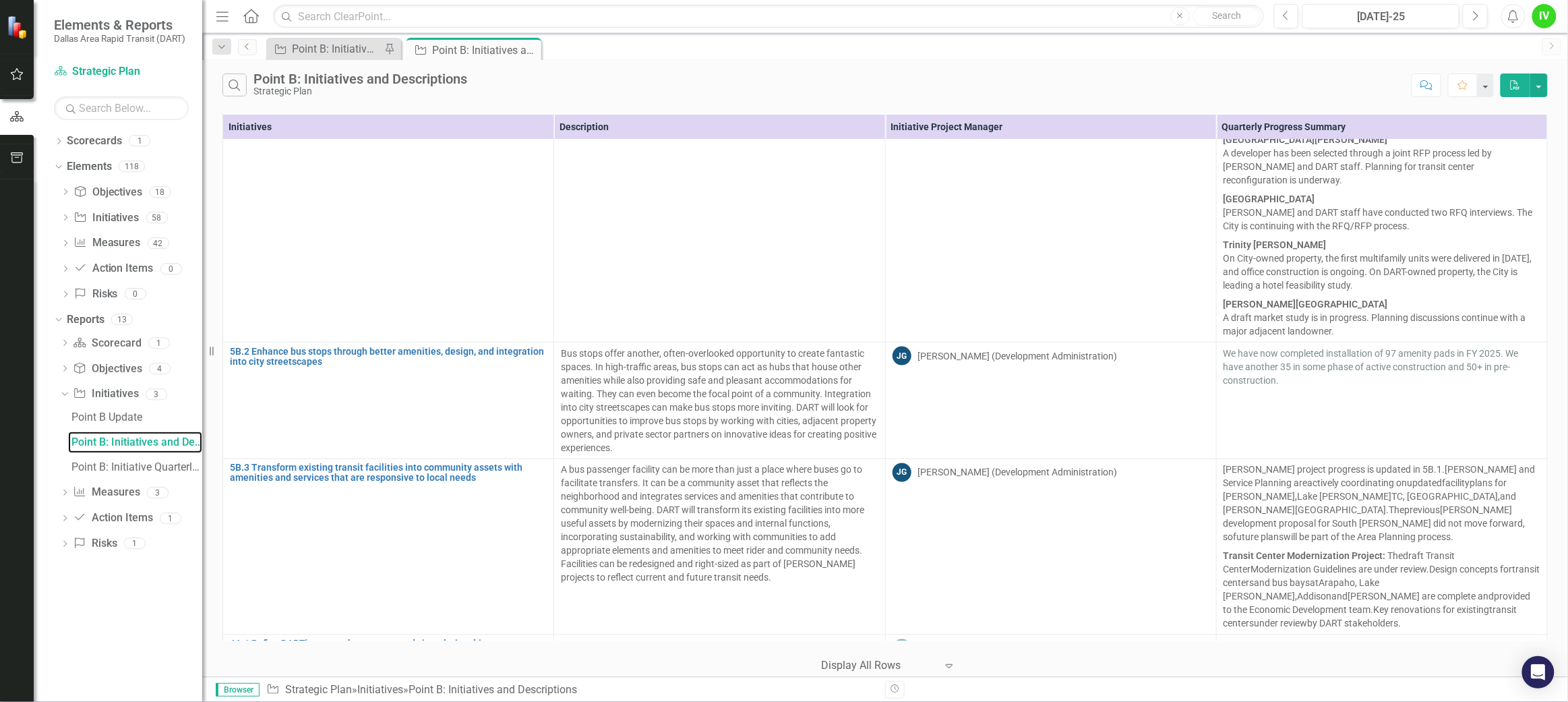
scroll to position [7911, 0]
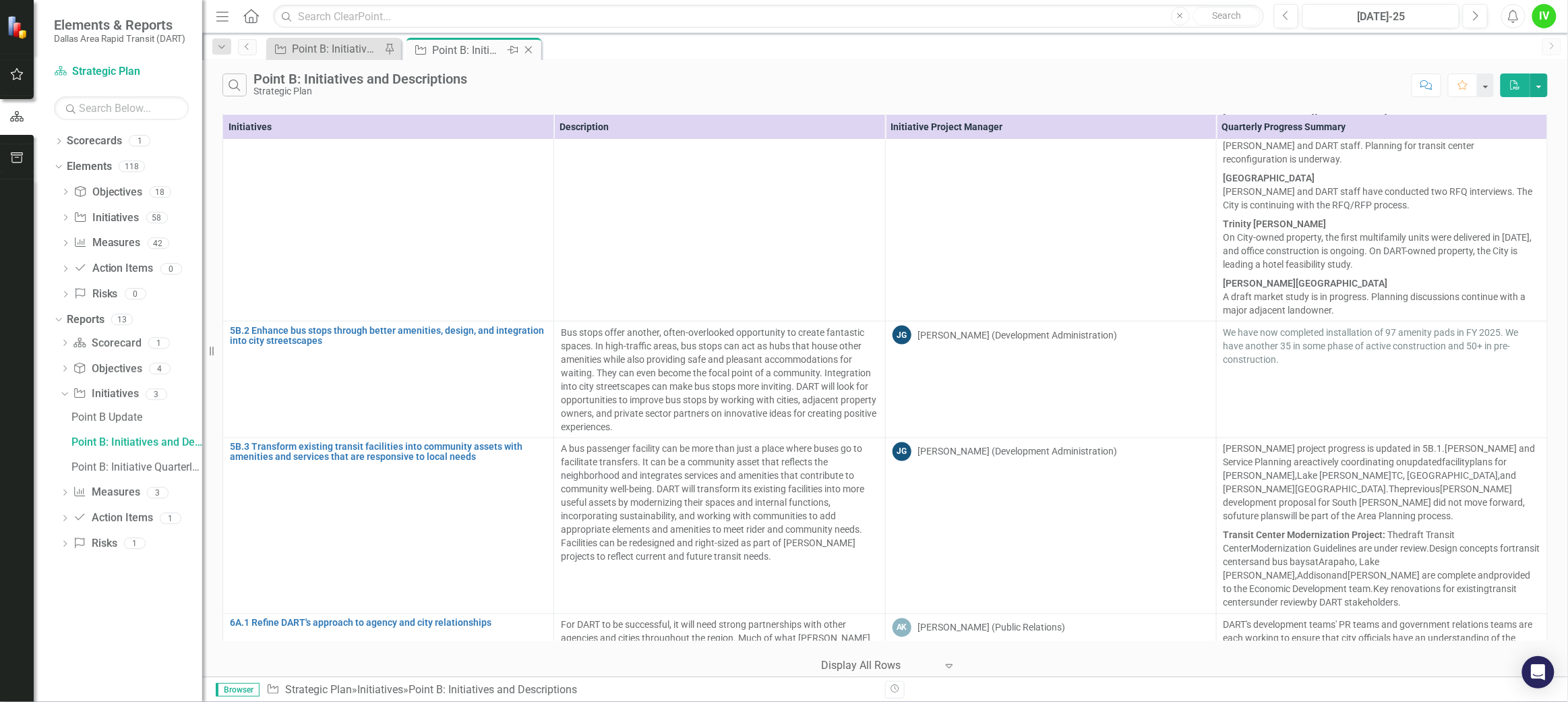
click at [527, 52] on icon "Close" at bounding box center [528, 50] width 14 height 11
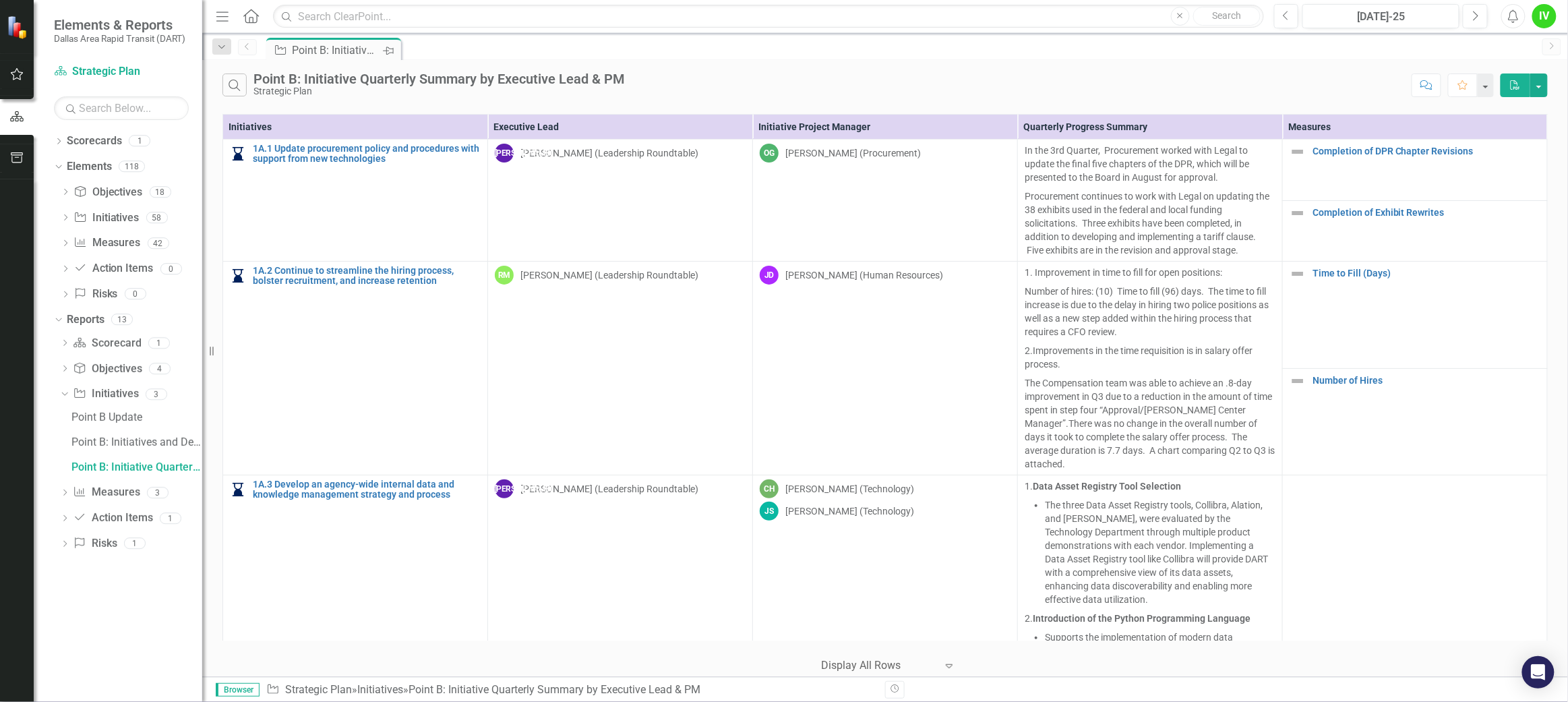
click at [389, 46] on icon "Pin" at bounding box center [388, 51] width 11 height 14
click at [392, 47] on icon "Pin" at bounding box center [389, 50] width 11 height 14
click at [633, 130] on th "Executive Lead" at bounding box center [620, 127] width 265 height 25
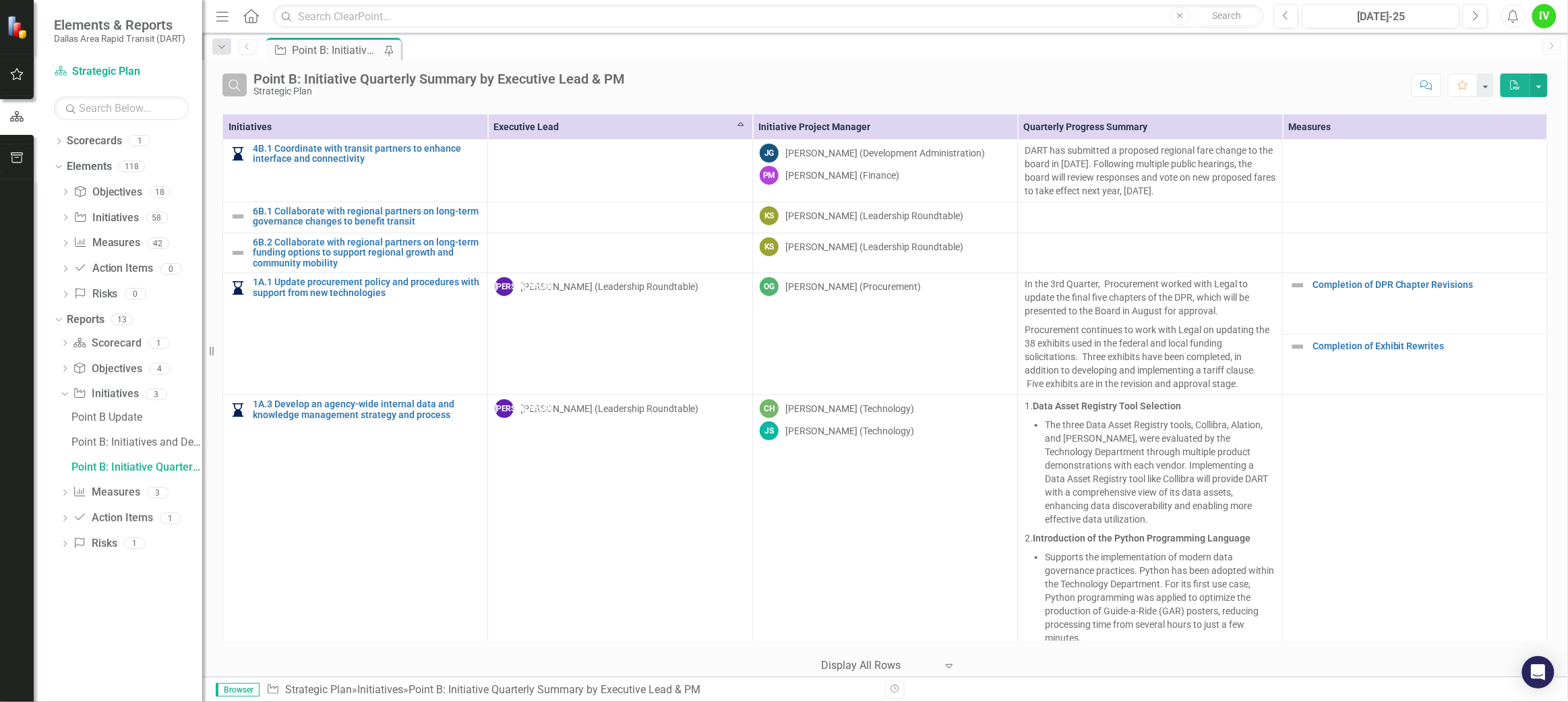
drag, startPoint x: 236, startPoint y: 85, endPoint x: 243, endPoint y: 88, distance: 7.6
click at [236, 85] on icon "Search" at bounding box center [234, 84] width 14 height 12
click at [397, 90] on input "text" at bounding box center [829, 86] width 1152 height 25
type input "[DEMOGRAPHIC_DATA]"
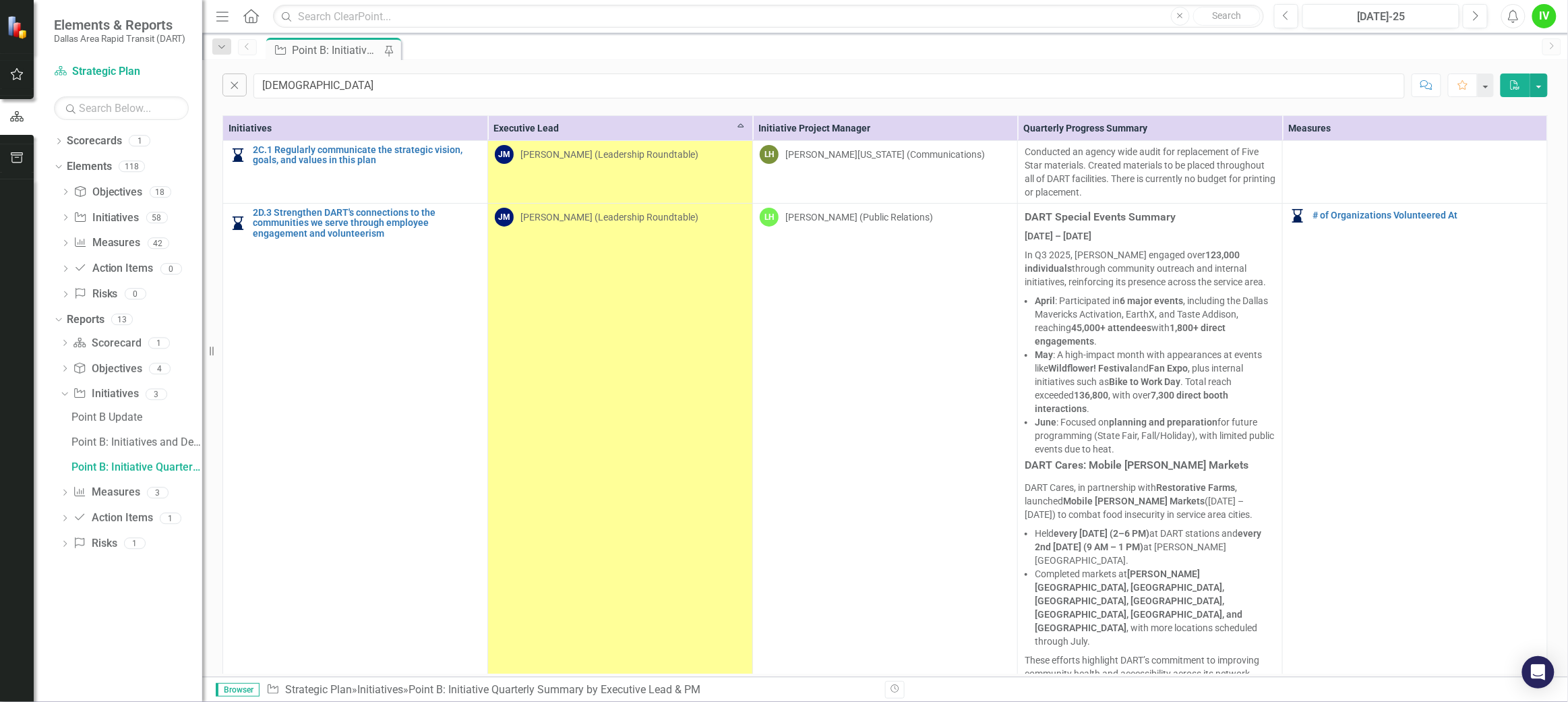
click at [1097, 526] on div "Revision History" at bounding box center [1554, 689] width 1339 height 17
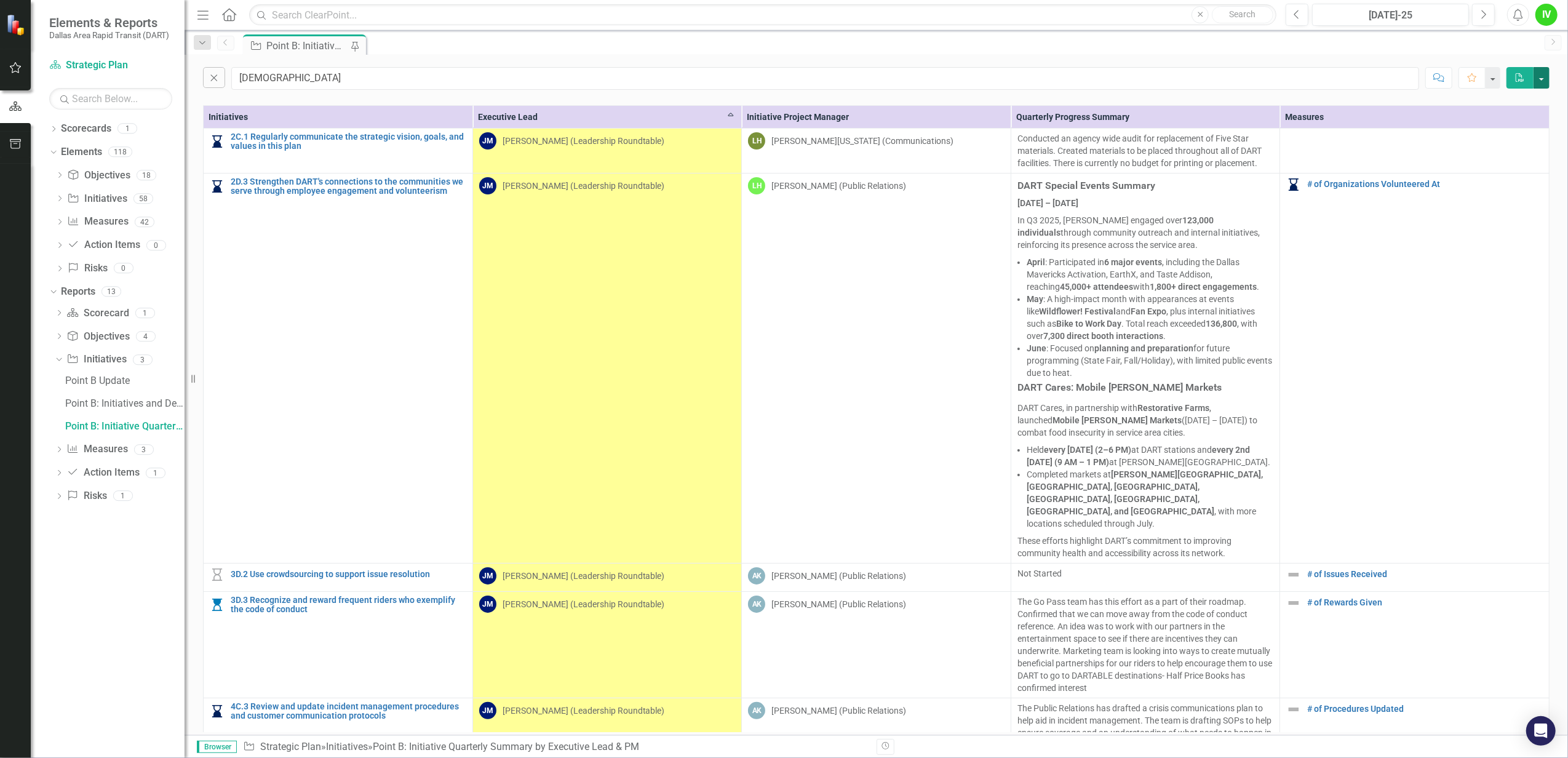
click at [1073, 72] on button "button" at bounding box center [1541, 78] width 16 height 21
click at [1073, 118] on link "Excel Export to Excel" at bounding box center [1501, 125] width 97 height 23
